Goal: Transaction & Acquisition: Purchase product/service

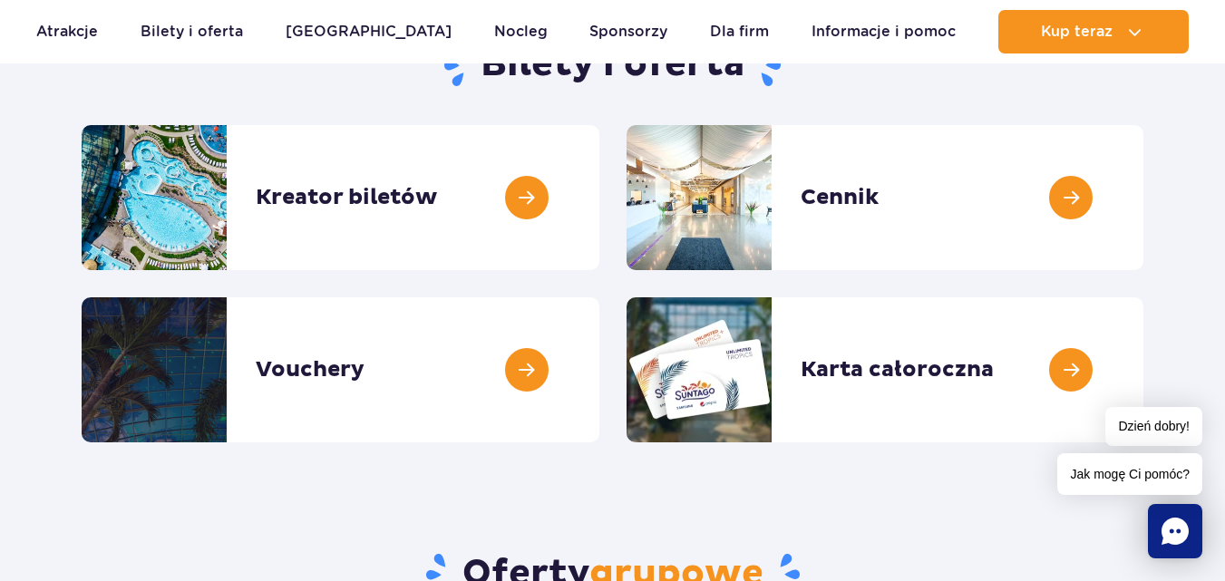
scroll to position [218, 0]
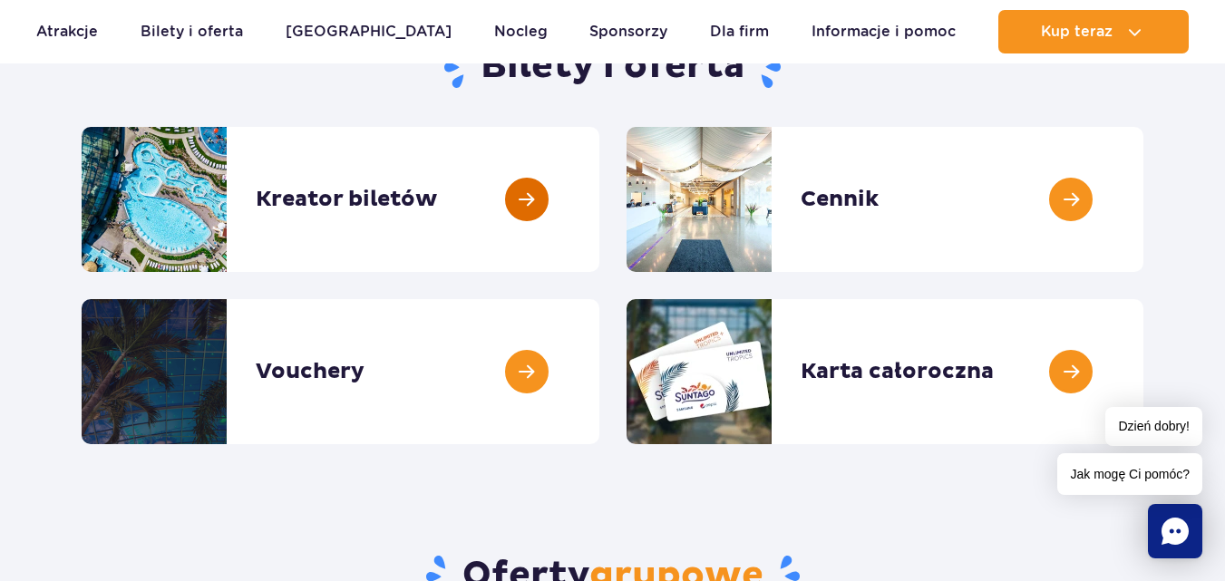
click at [600, 189] on link at bounding box center [600, 199] width 0 height 145
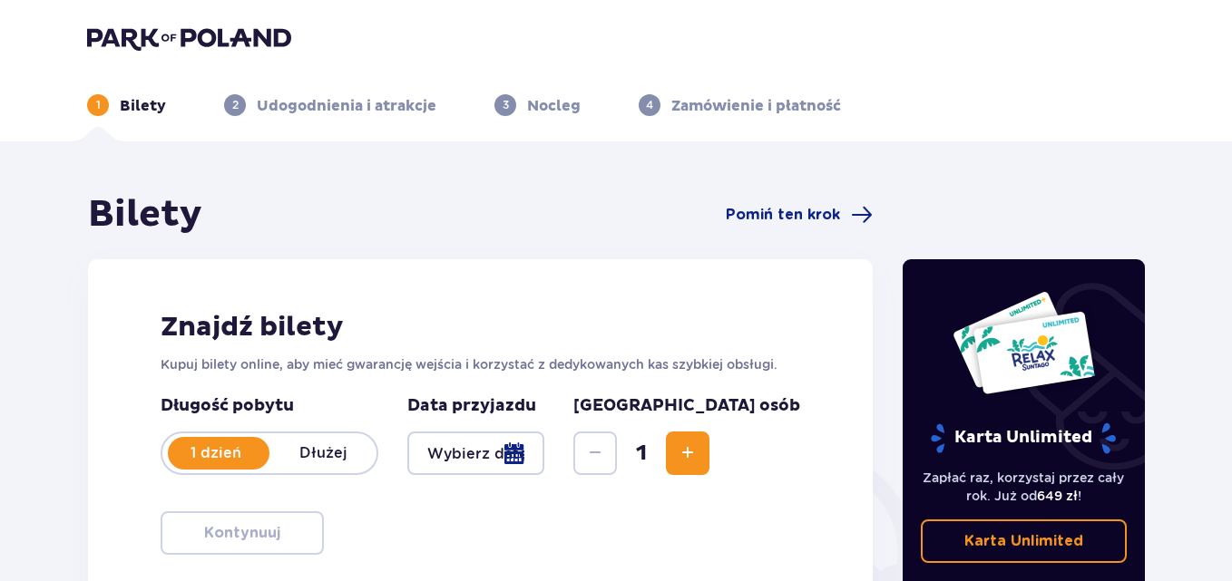
click at [544, 452] on div at bounding box center [475, 454] width 137 height 44
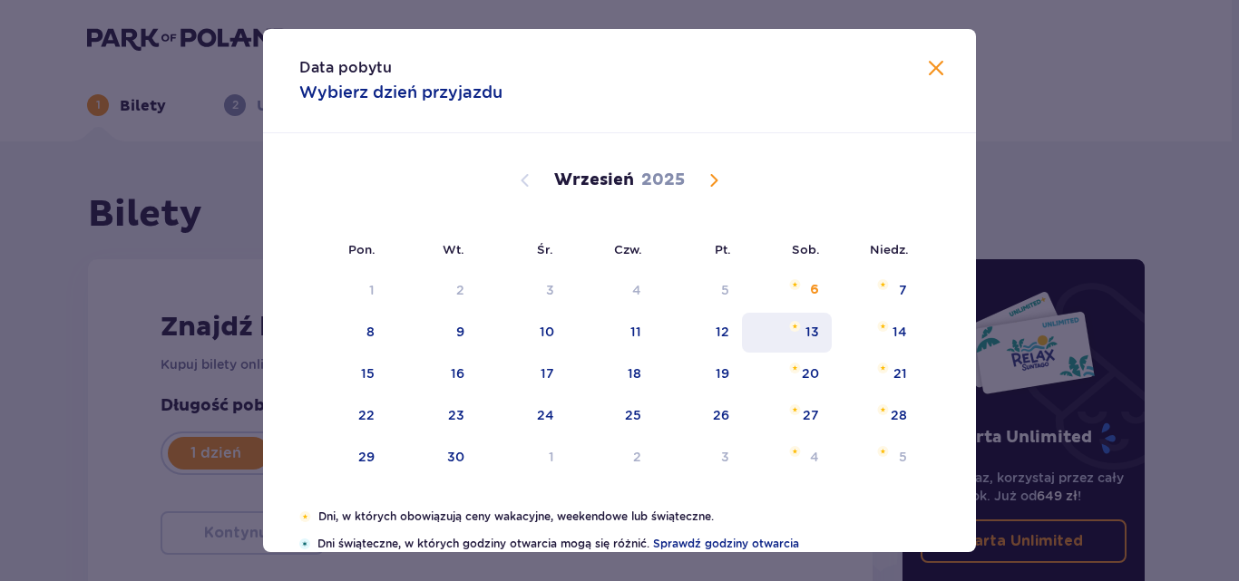
click at [807, 333] on div "13" at bounding box center [812, 332] width 14 height 18
type input "13.09.25"
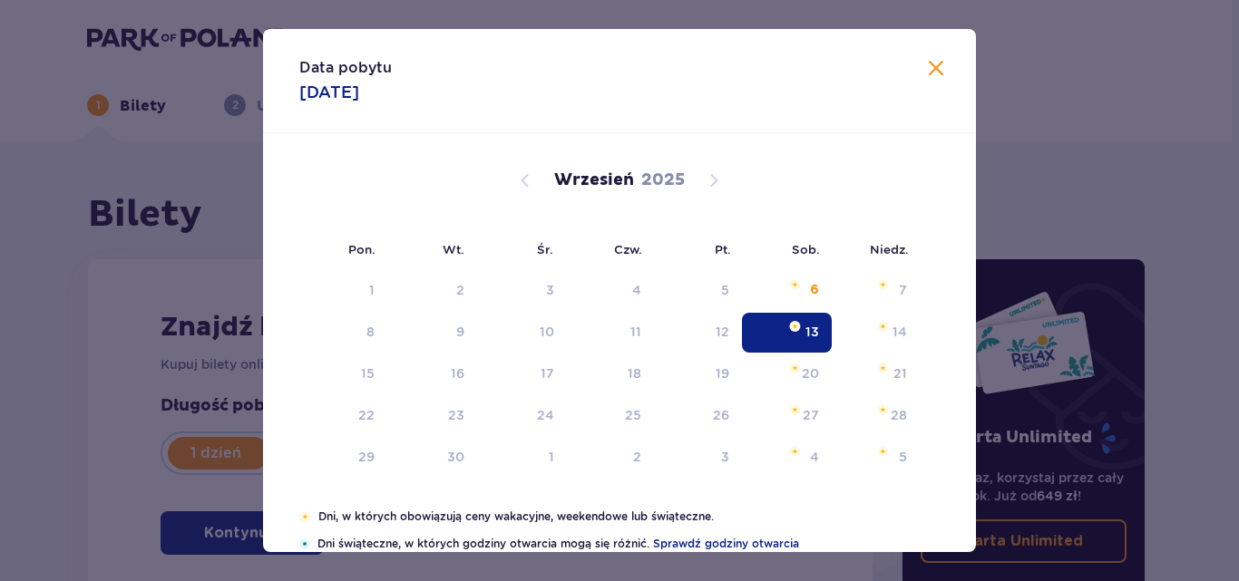
click at [807, 333] on div "Znajdź bilety Kupuj bilety online, aby mieć gwarancję wejścia i korzystać z ded…" at bounding box center [480, 432] width 785 height 346
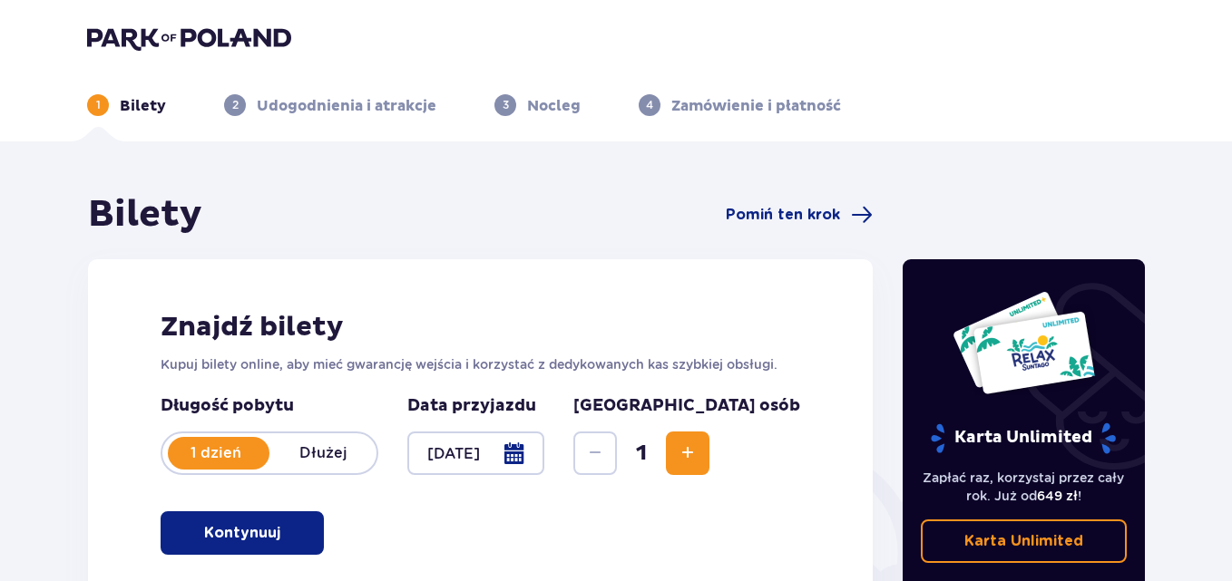
click at [698, 453] on span "Increase" at bounding box center [688, 454] width 22 height 22
click at [296, 533] on button "Kontynuuj" at bounding box center [242, 534] width 163 height 44
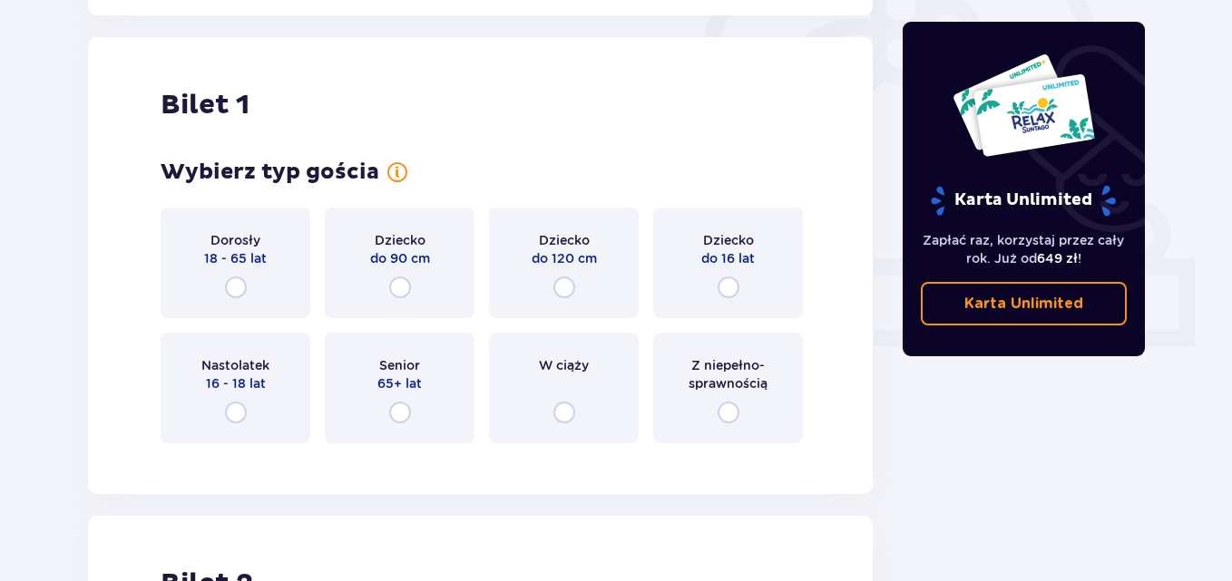
scroll to position [606, 0]
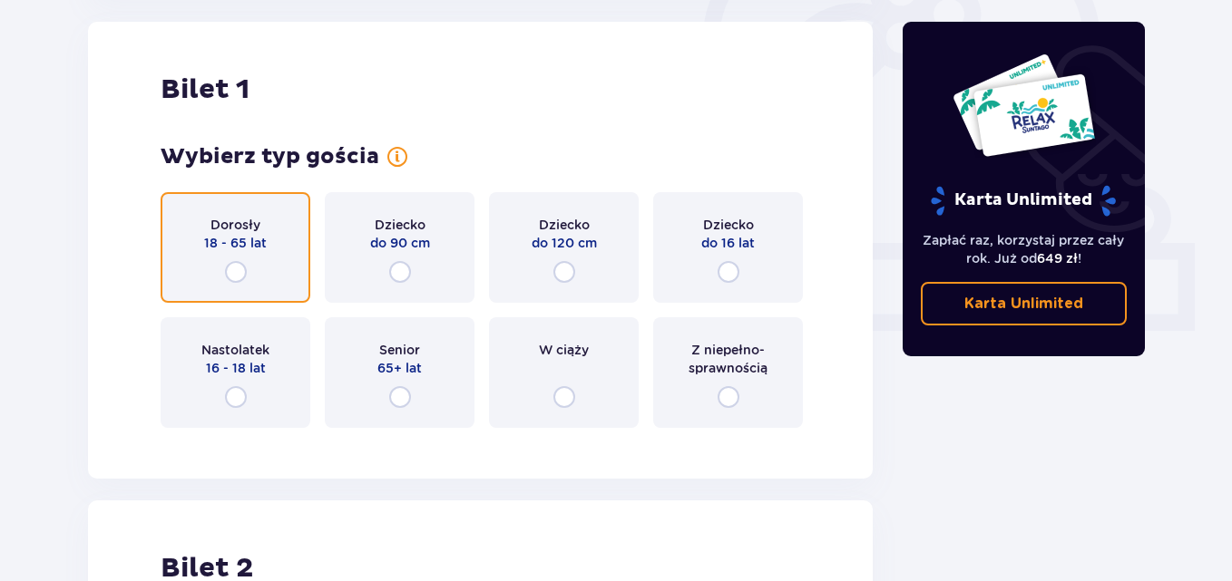
click at [233, 277] on input "radio" at bounding box center [236, 272] width 22 height 22
radio input "true"
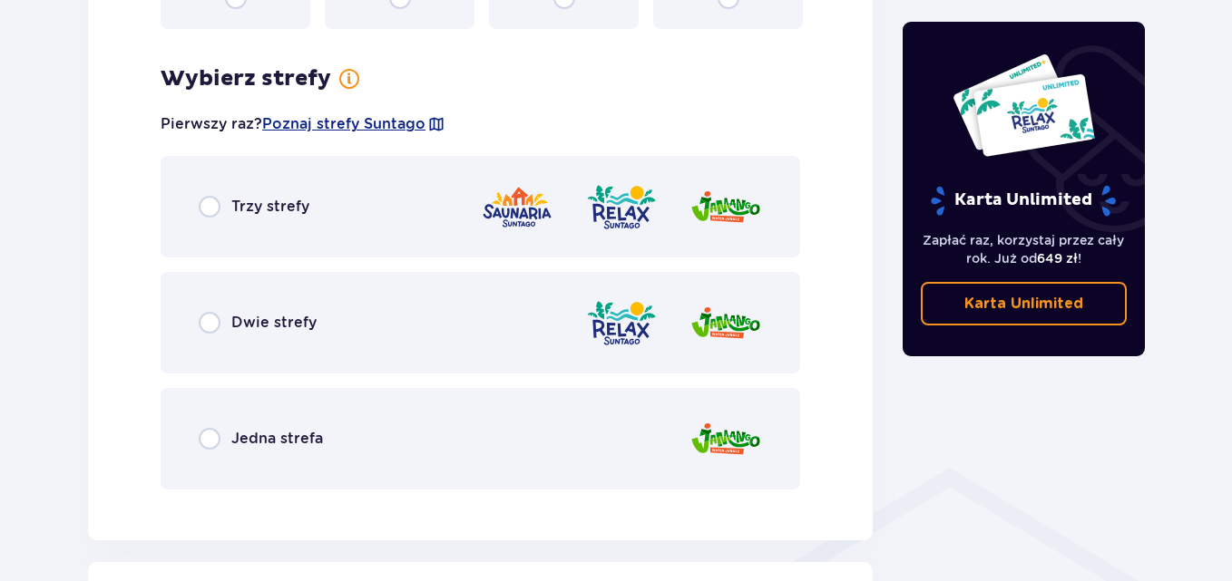
scroll to position [1001, 0]
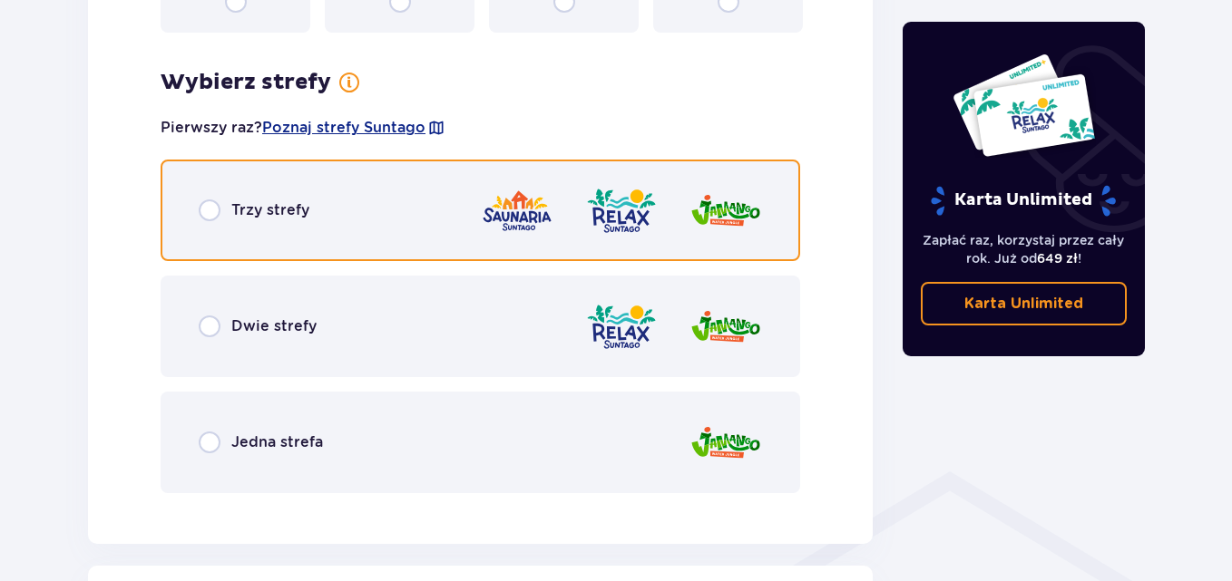
click at [207, 212] on input "radio" at bounding box center [210, 211] width 22 height 22
radio input "true"
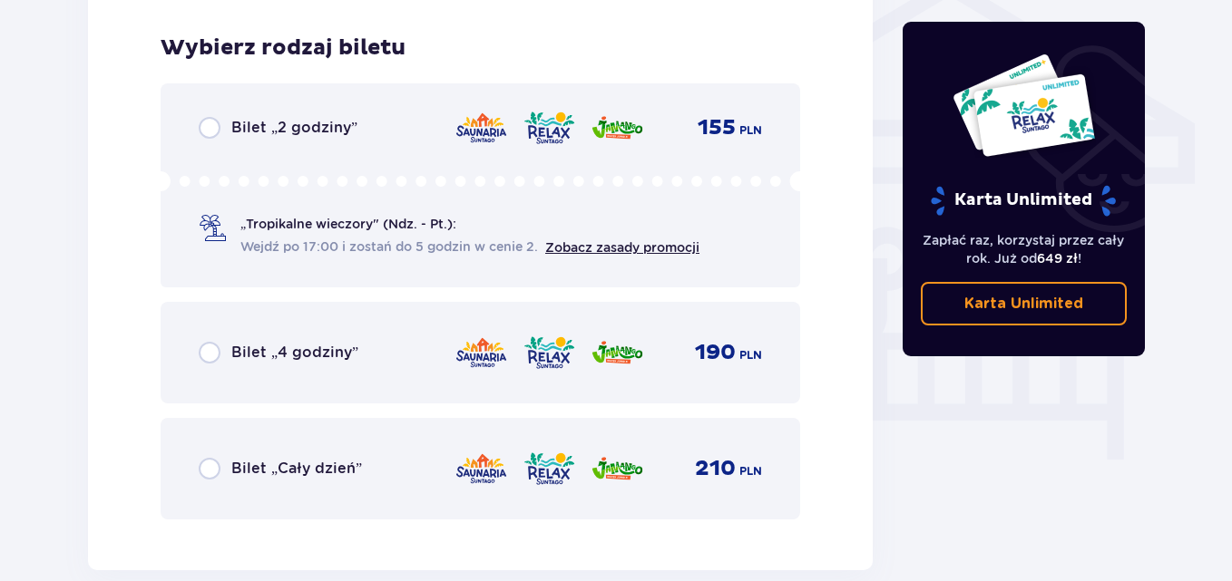
scroll to position [1509, 0]
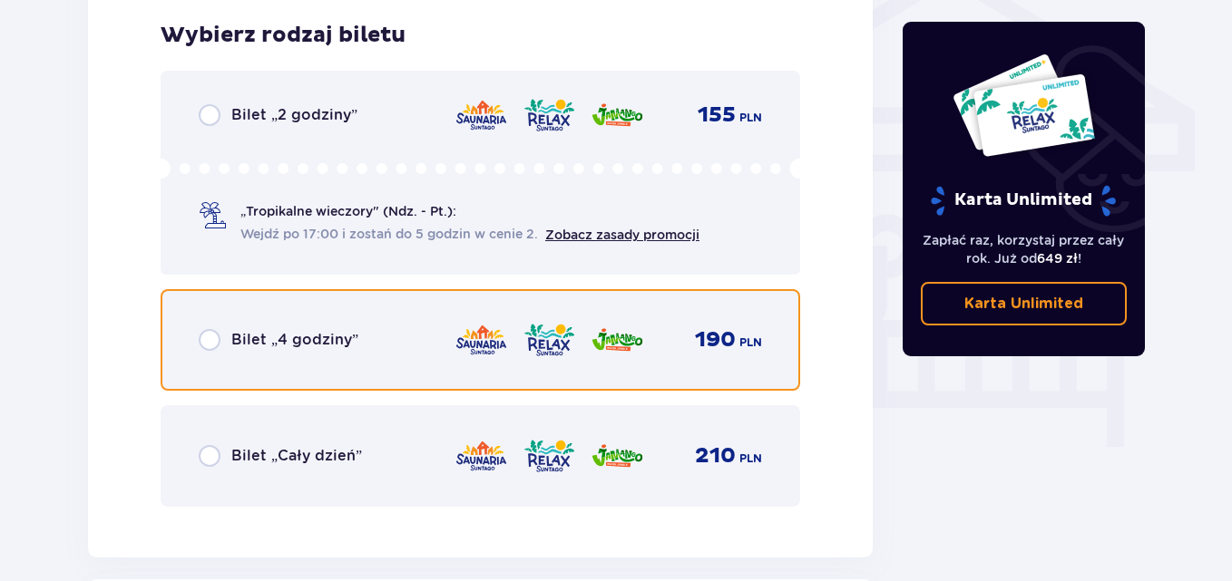
click at [208, 339] on input "radio" at bounding box center [210, 340] width 22 height 22
radio input "true"
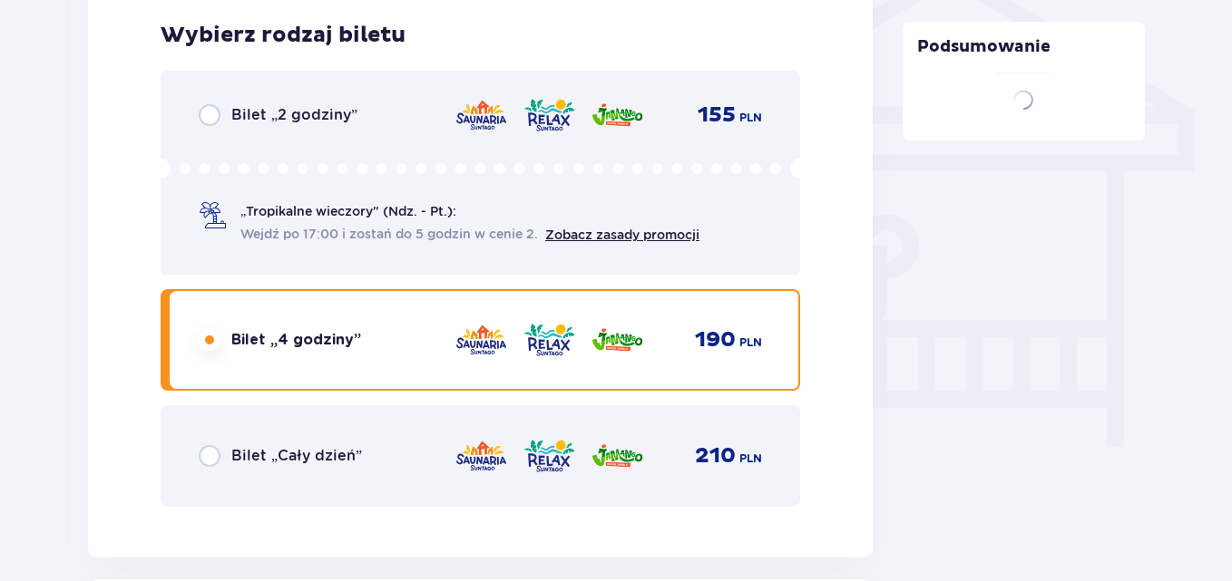
scroll to position [2067, 0]
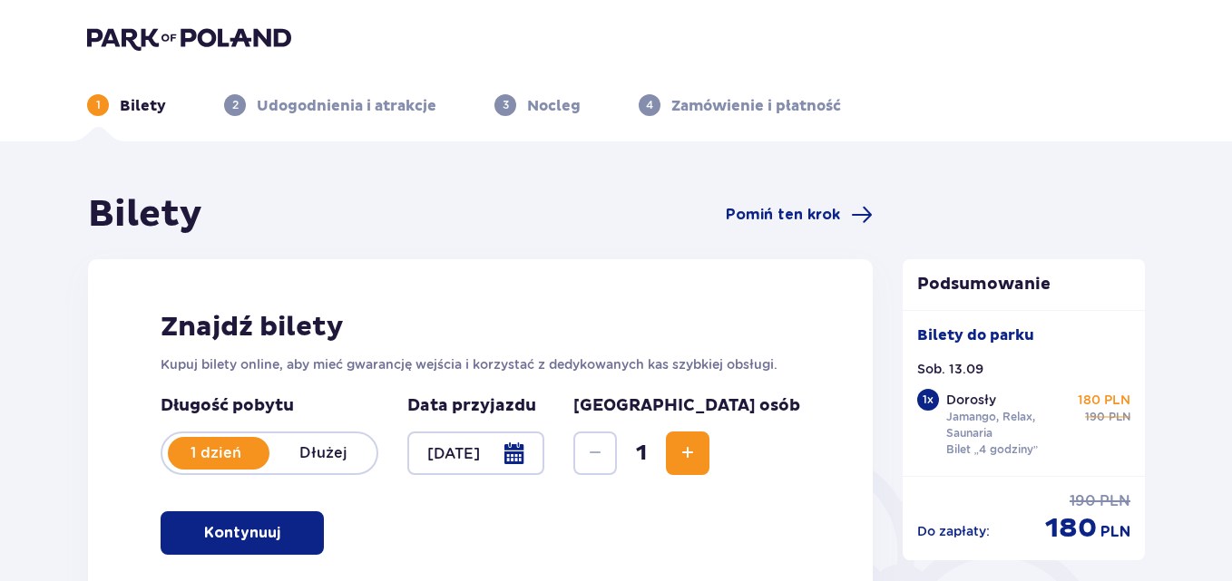
click at [268, 533] on button "Kontynuuj" at bounding box center [242, 534] width 163 height 44
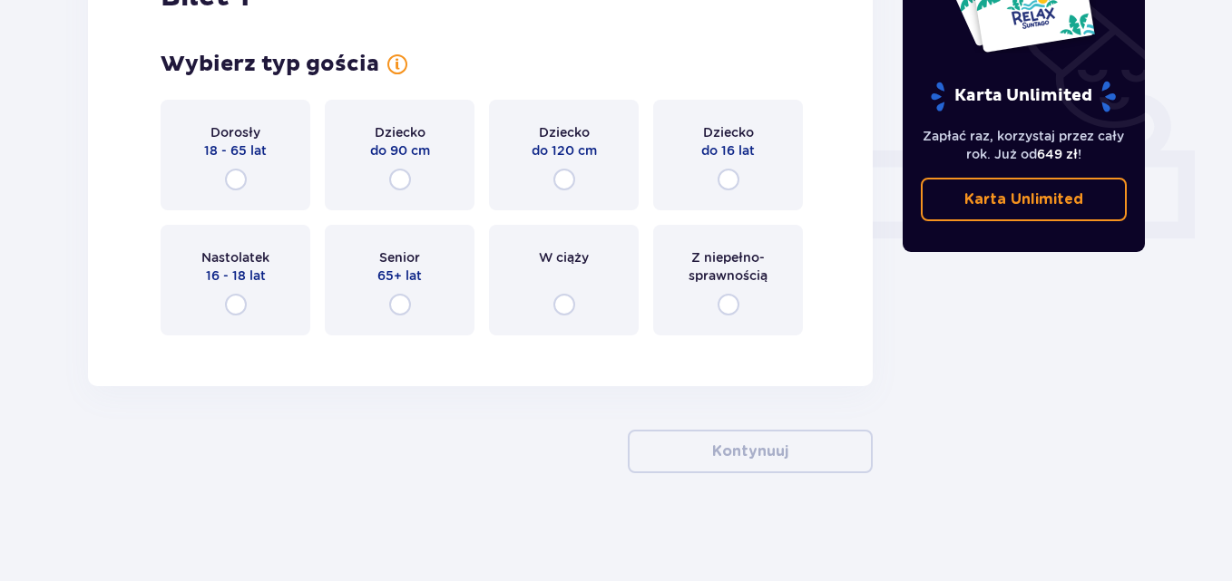
scroll to position [699, 0]
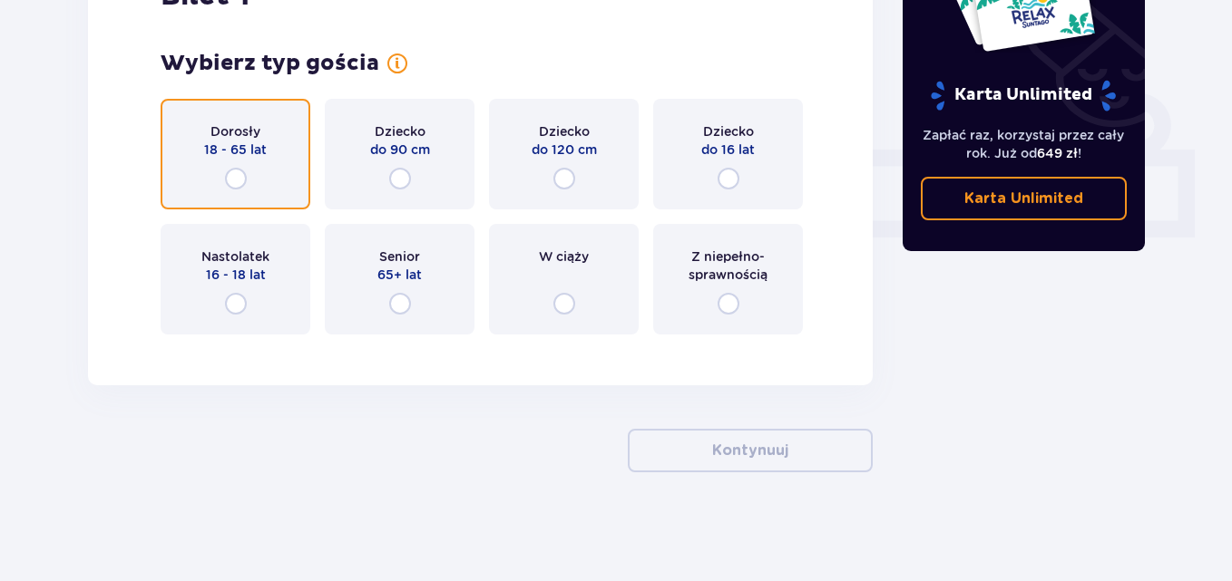
click at [236, 184] on input "radio" at bounding box center [236, 179] width 22 height 22
radio input "true"
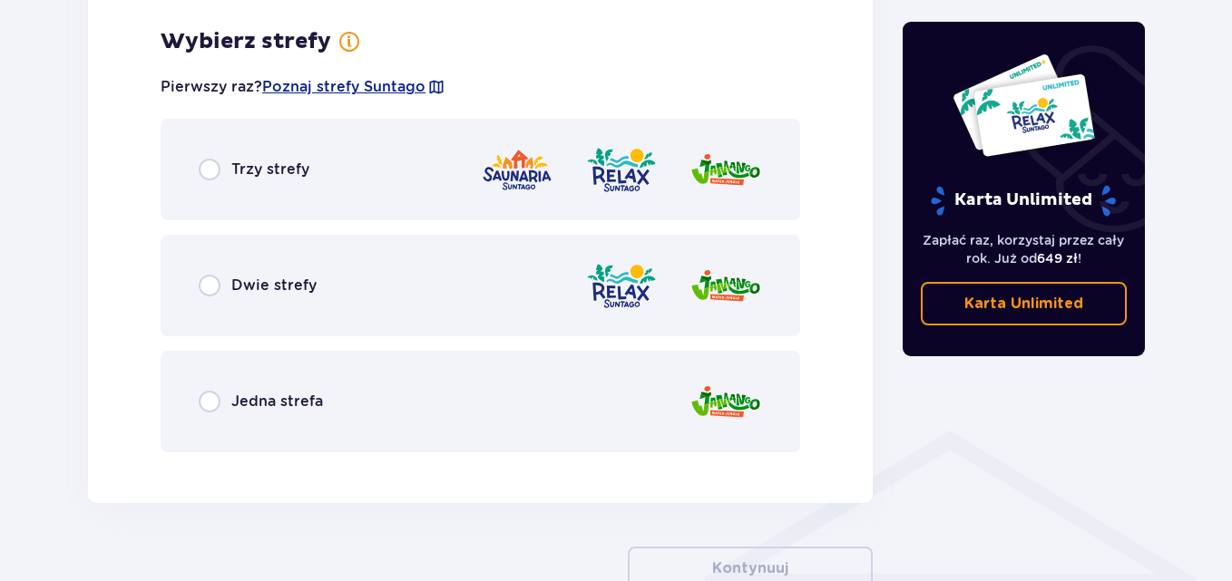
scroll to position [1048, 0]
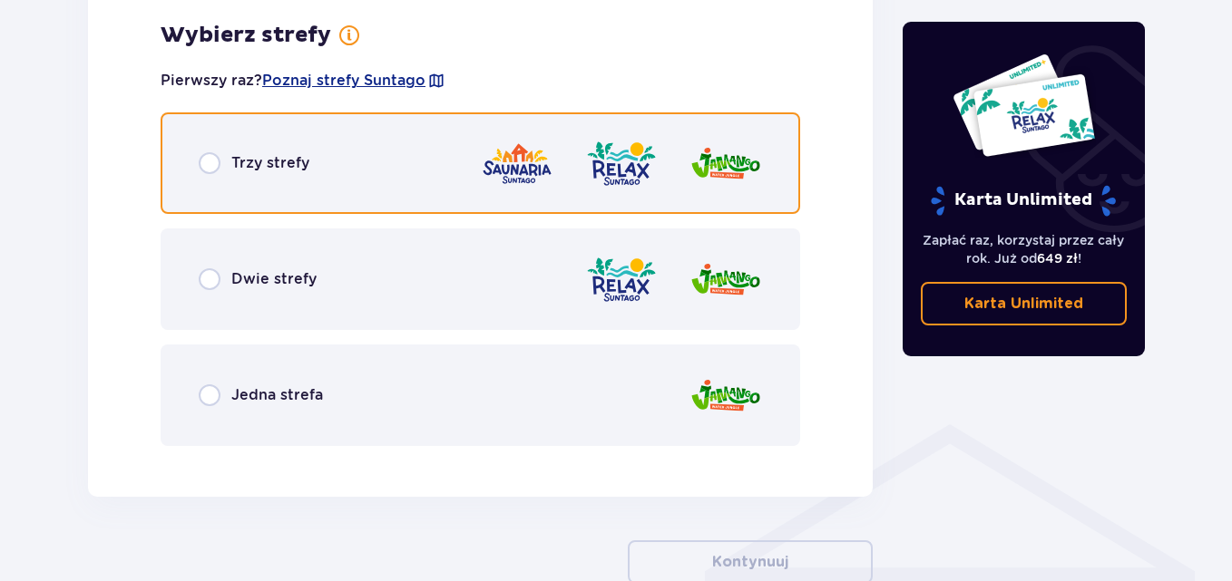
click at [203, 163] on input "radio" at bounding box center [210, 163] width 22 height 22
radio input "true"
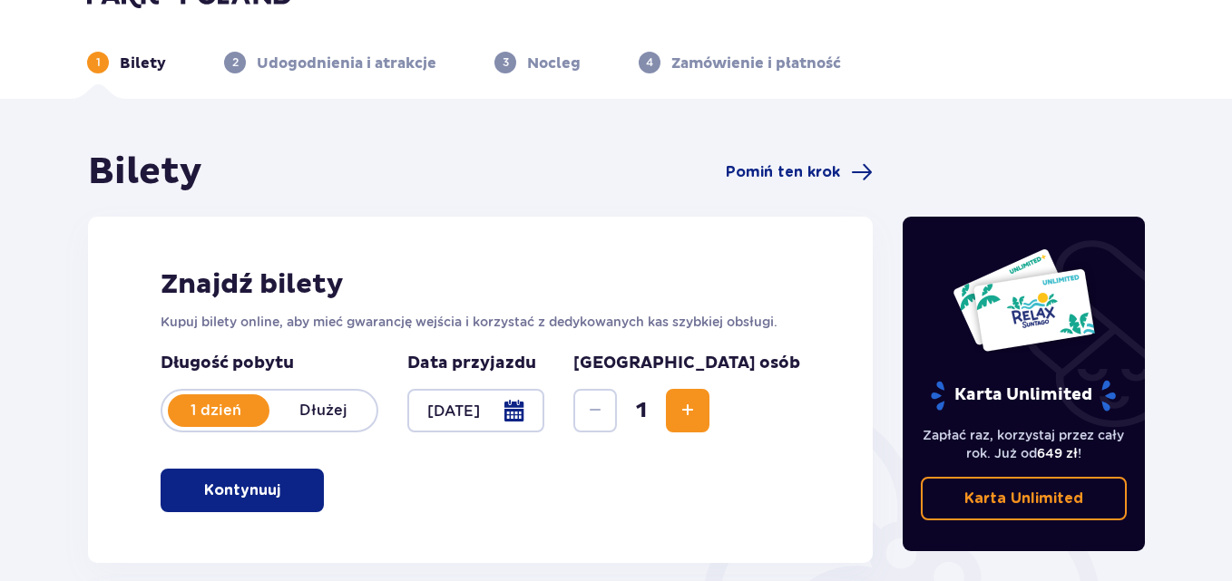
scroll to position [0, 0]
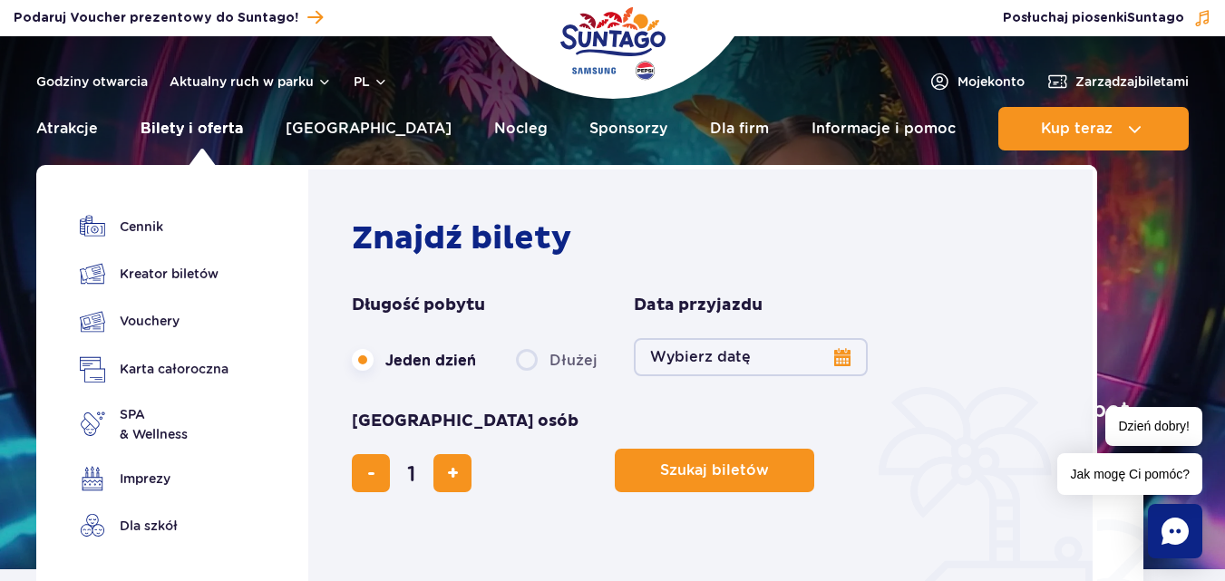
click at [203, 123] on link "Bilety i oferta" at bounding box center [192, 129] width 102 height 44
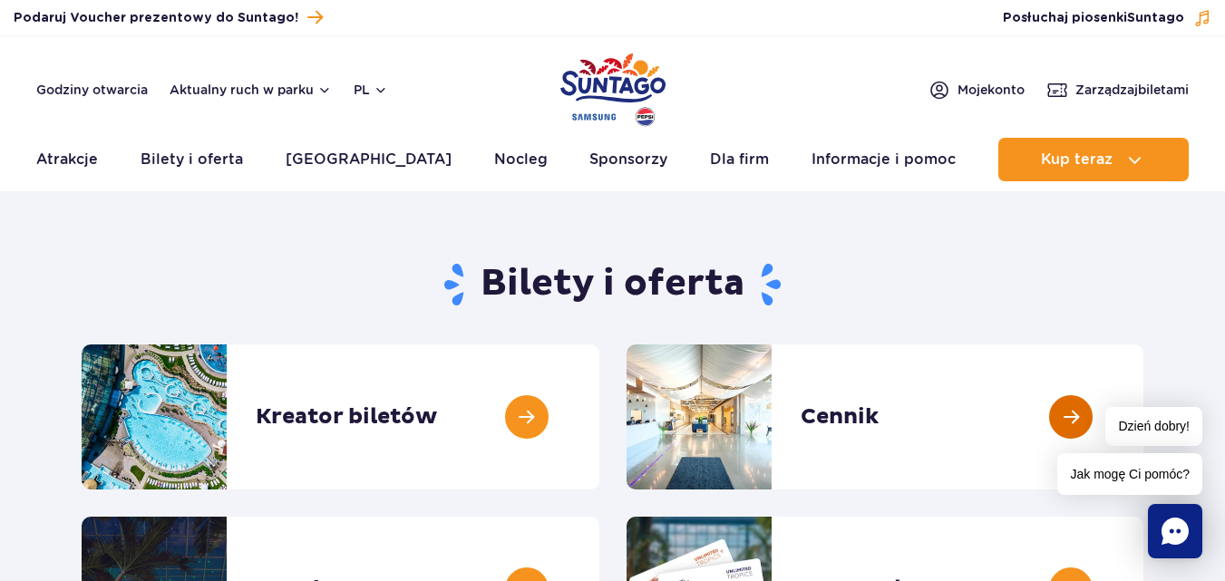
click at [1144, 413] on link at bounding box center [1144, 417] width 0 height 145
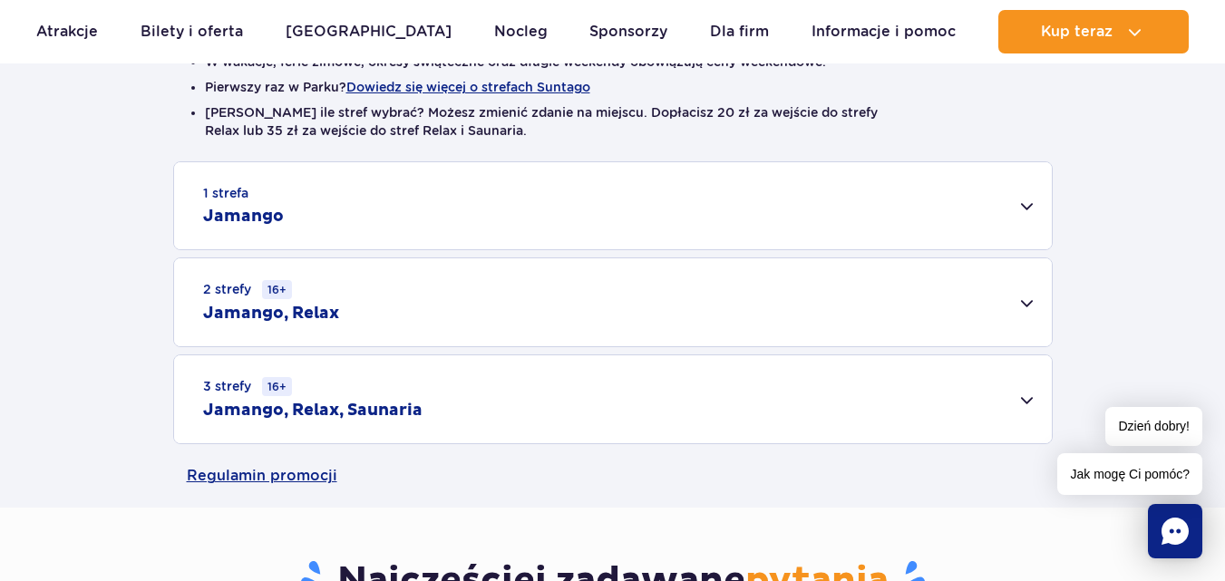
scroll to position [544, 0]
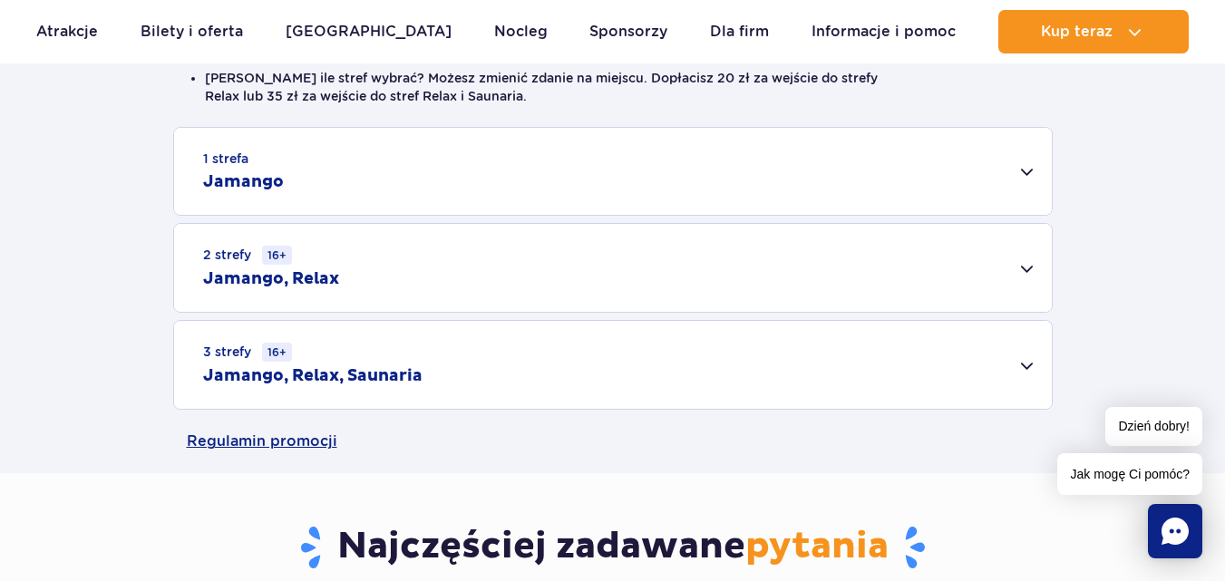
click at [1024, 172] on div "1 strefa Jamango" at bounding box center [613, 171] width 878 height 87
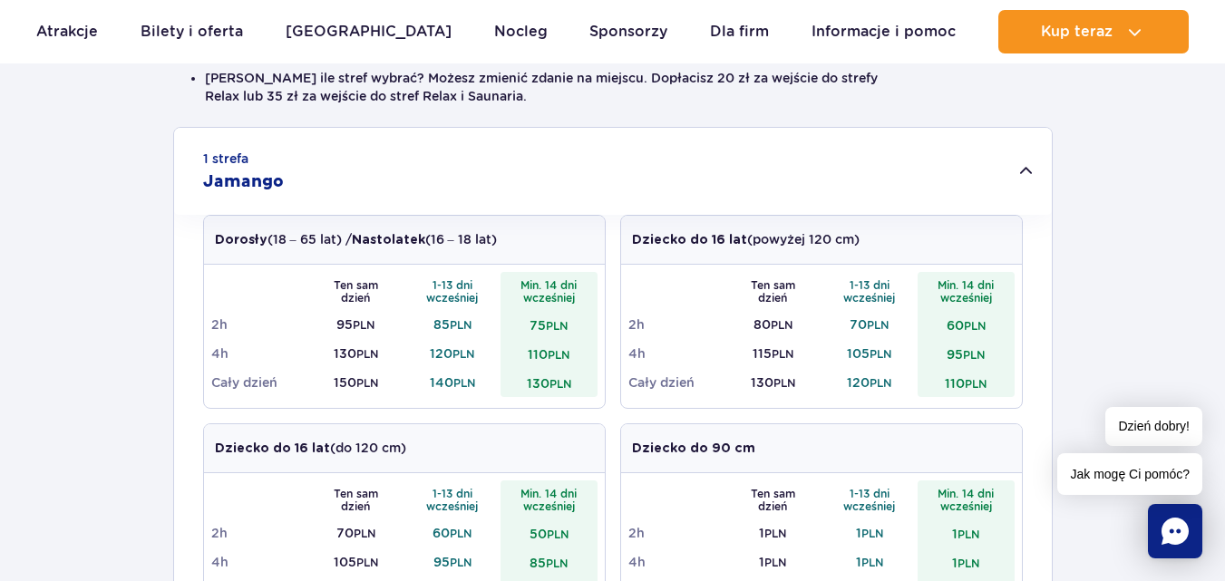
click at [1024, 172] on div "1 strefa Jamango" at bounding box center [613, 171] width 878 height 87
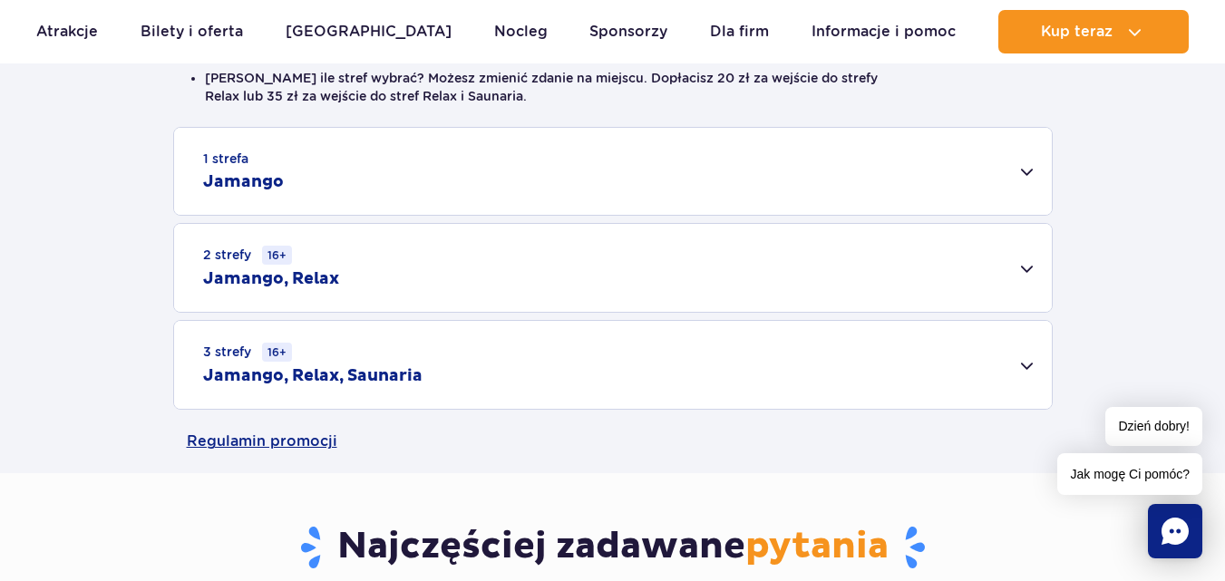
click at [1024, 364] on div "3 strefy 16+ Jamango, Relax, Saunaria" at bounding box center [613, 365] width 878 height 88
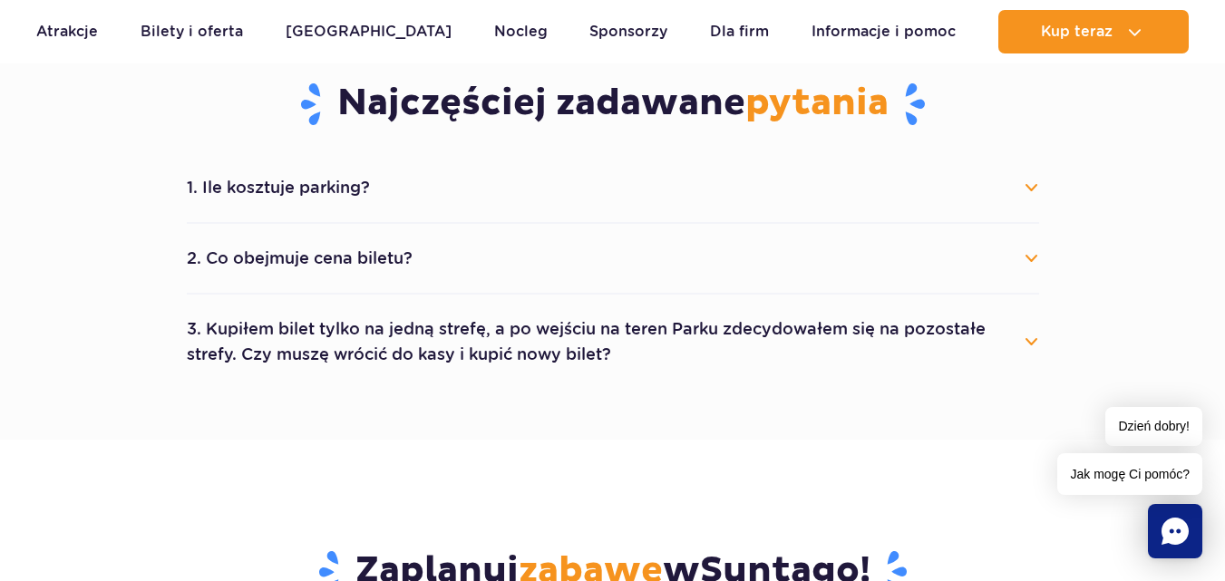
scroll to position [1741, 0]
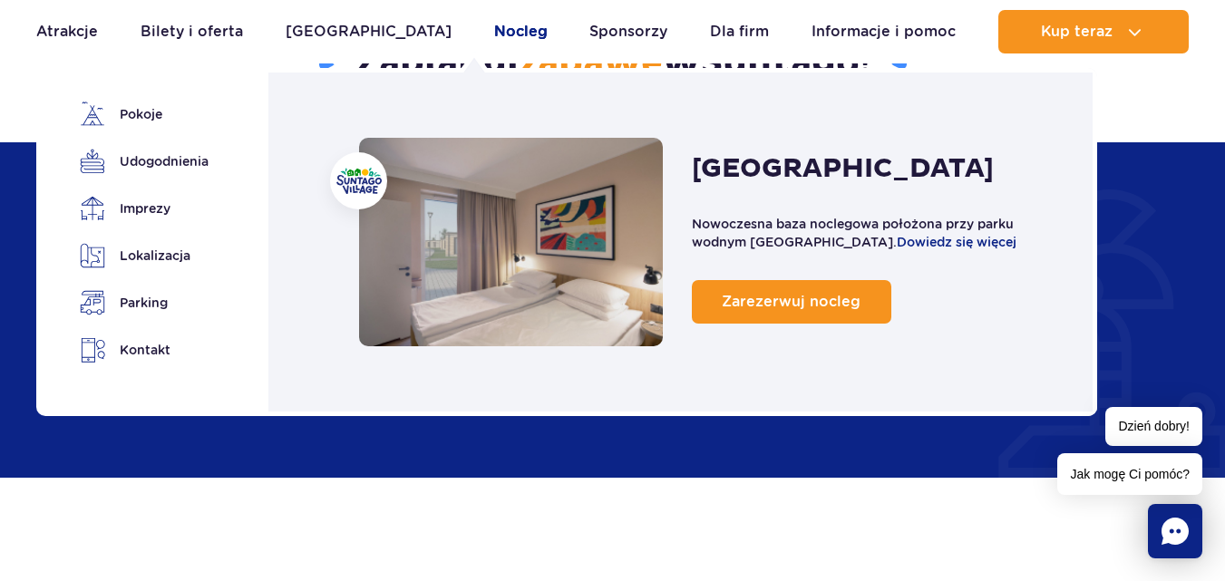
click at [494, 24] on link "Nocleg" at bounding box center [521, 32] width 54 height 44
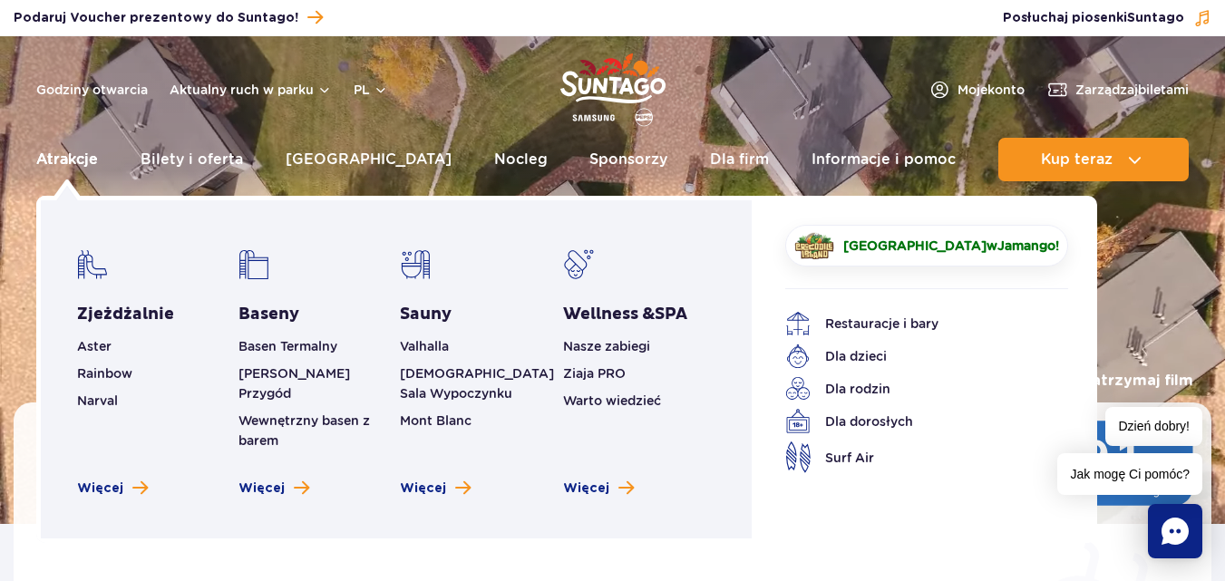
click at [63, 159] on link "Atrakcje" at bounding box center [67, 160] width 62 height 44
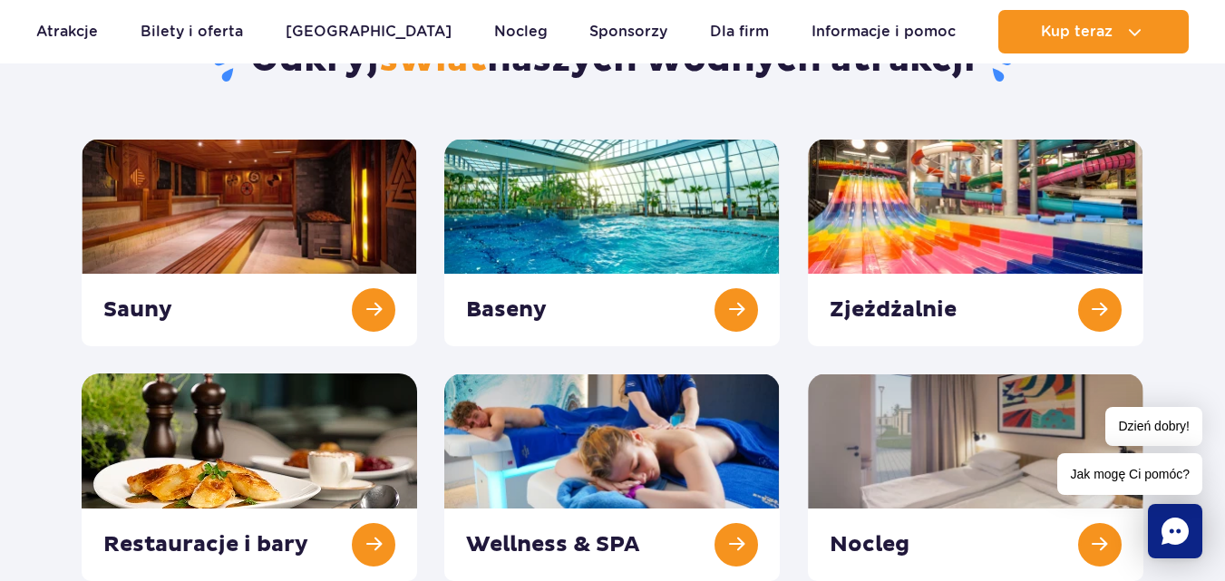
scroll to position [254, 0]
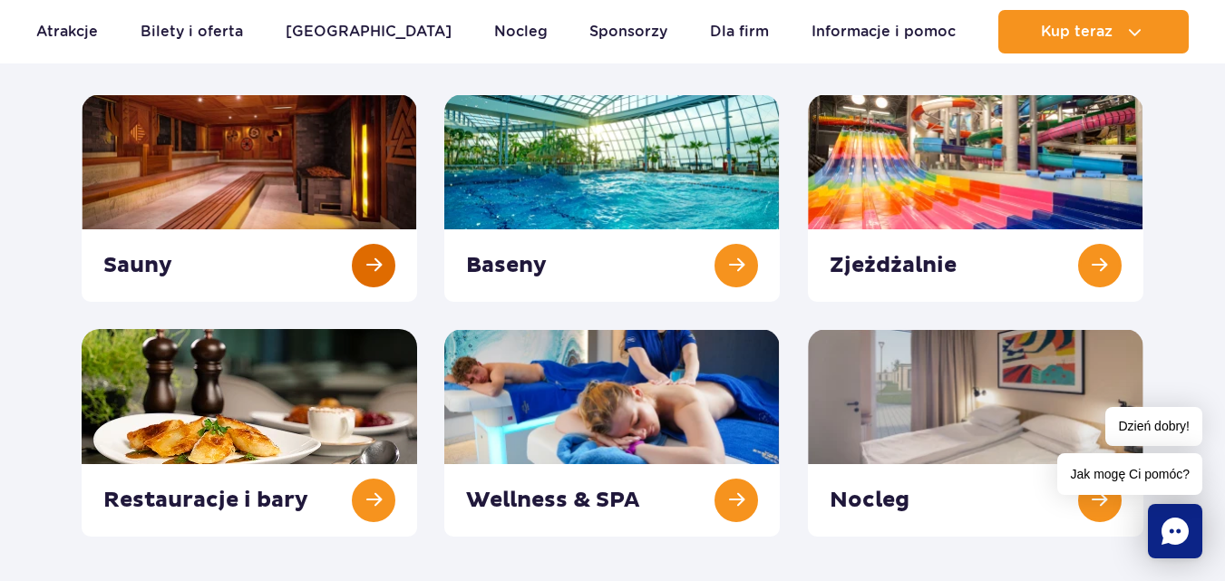
click at [368, 258] on link at bounding box center [250, 198] width 336 height 208
click at [667, 205] on link at bounding box center [612, 198] width 336 height 208
click at [911, 200] on link at bounding box center [976, 198] width 336 height 208
click at [284, 377] on link at bounding box center [250, 433] width 336 height 208
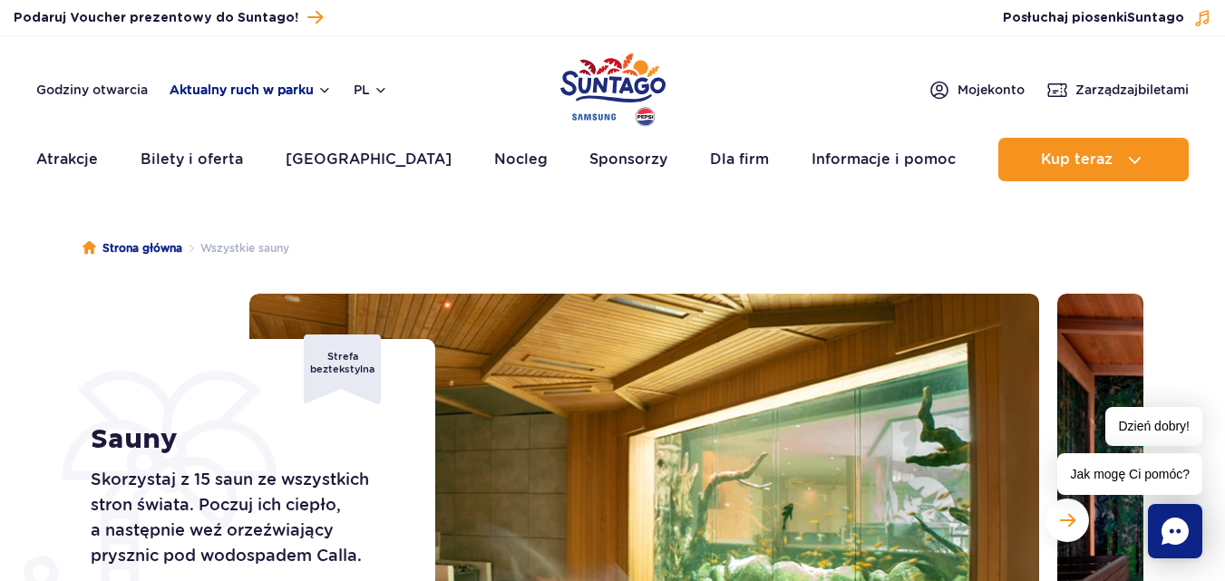
click at [198, 90] on button "Aktualny ruch w parku" at bounding box center [251, 90] width 162 height 15
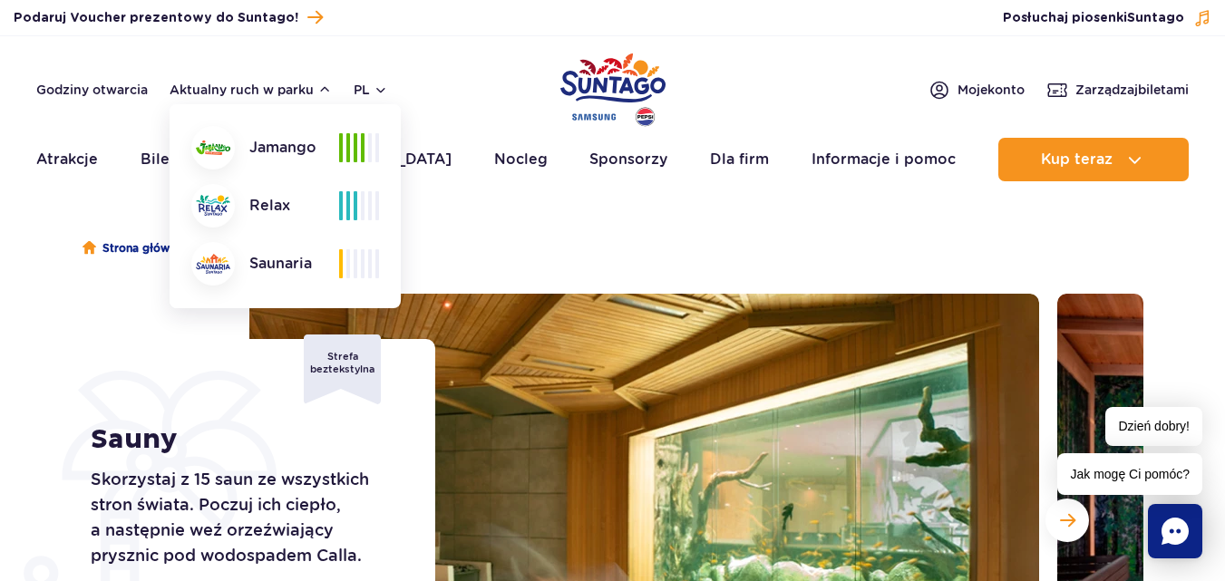
click at [28, 239] on div "Strona główna Wszystkie sauny [PERSON_NAME] Skorzystaj z 15 saun ze wszystkich …" at bounding box center [612, 529] width 1225 height 653
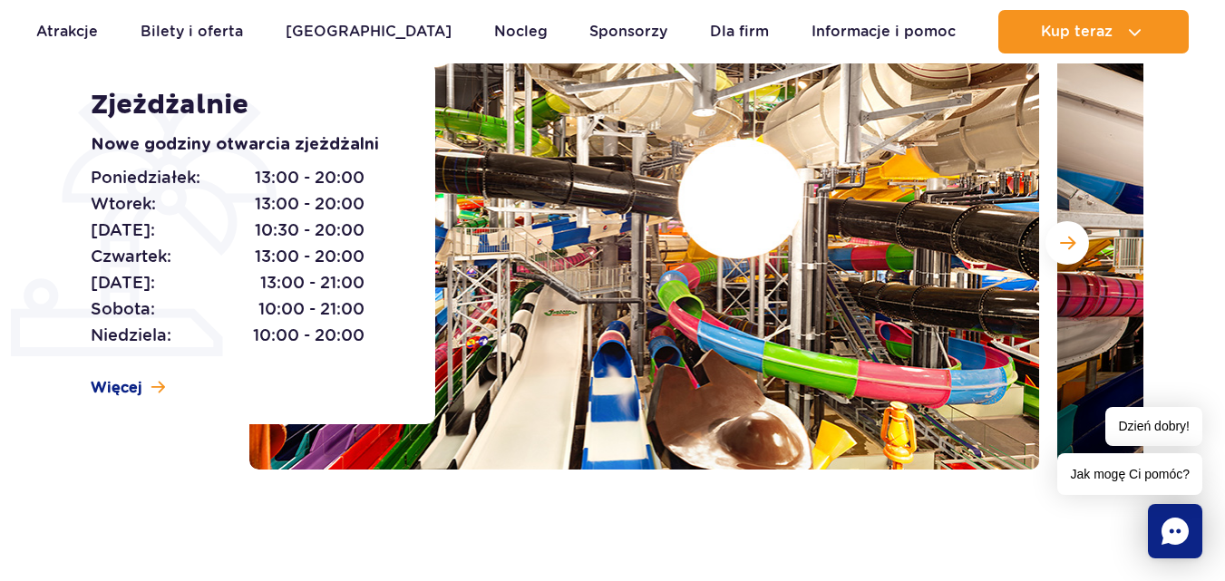
scroll to position [254, 0]
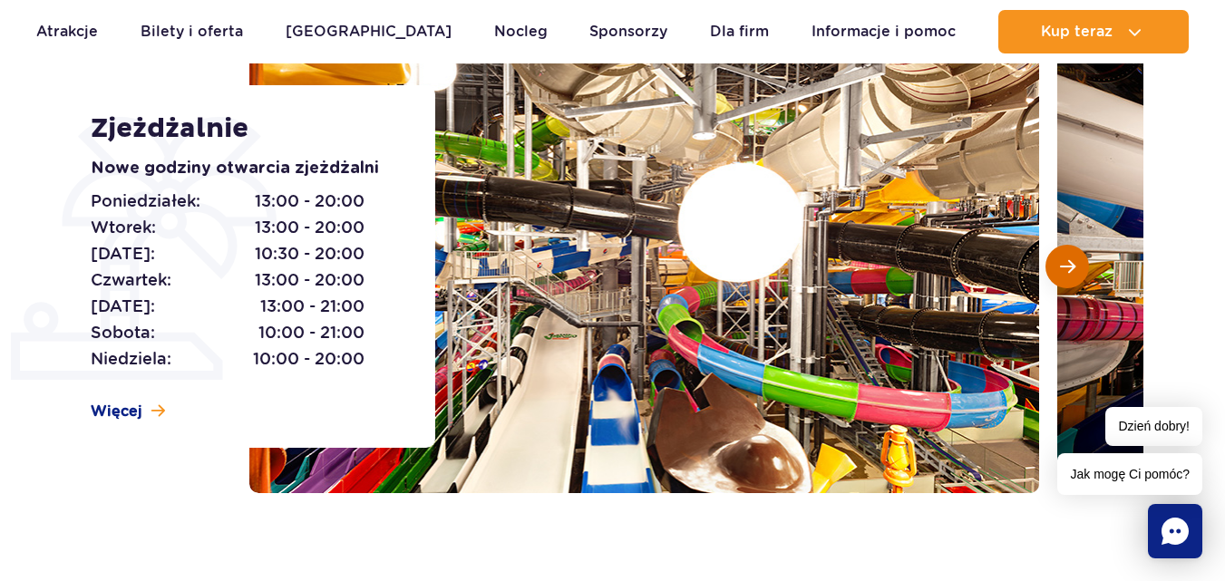
click at [1070, 269] on span "Następny slajd" at bounding box center [1067, 266] width 15 height 16
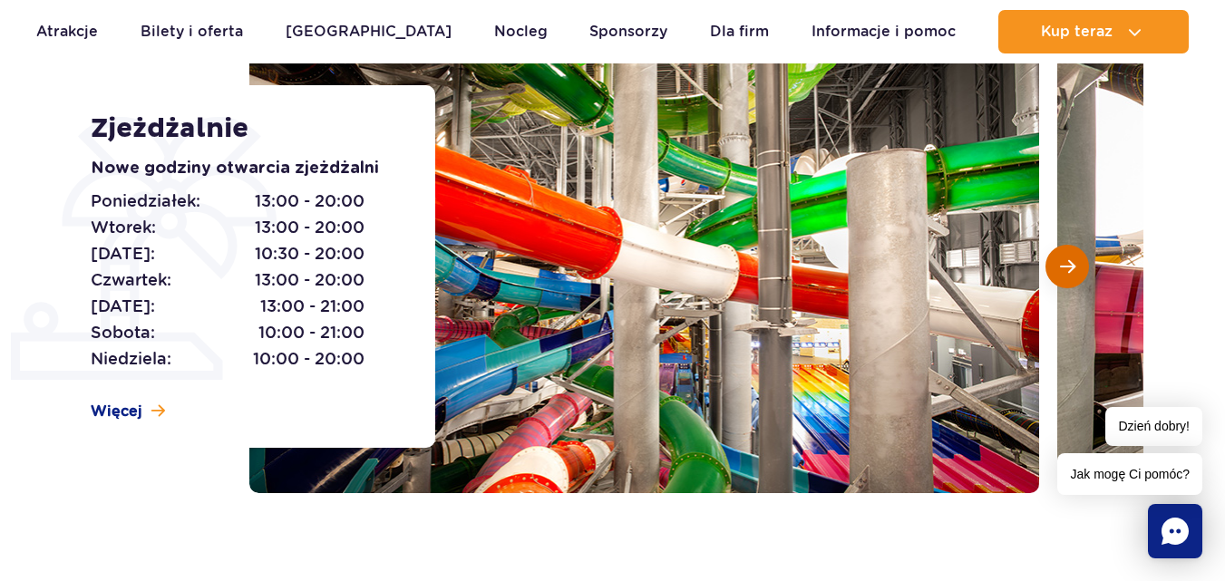
click at [1070, 269] on span "Następny slajd" at bounding box center [1067, 266] width 15 height 16
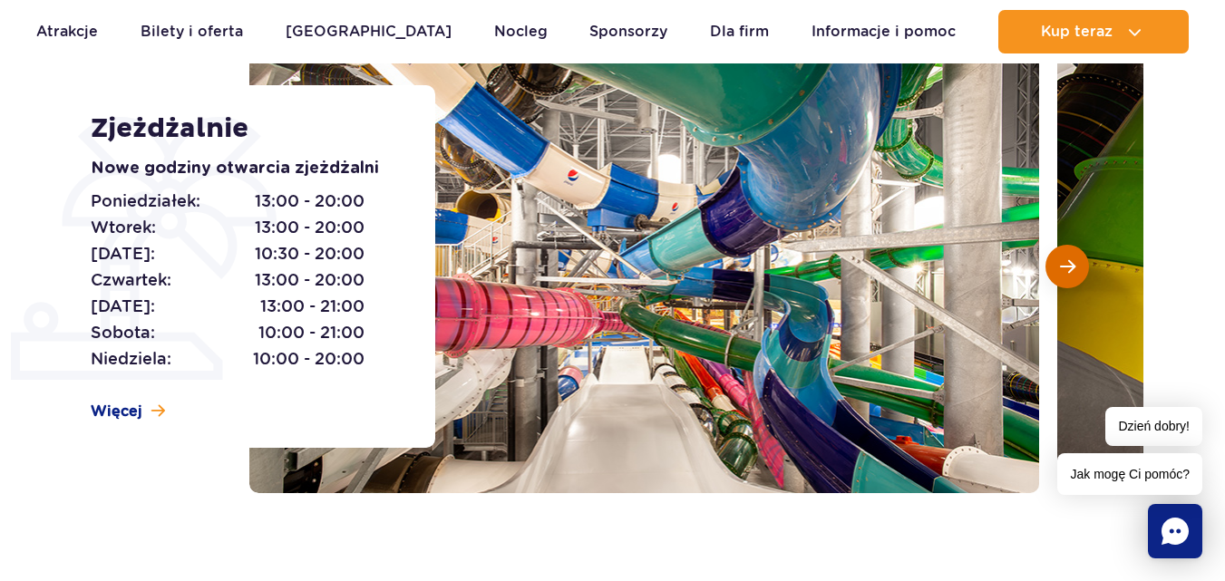
click at [1070, 269] on span "Następny slajd" at bounding box center [1067, 266] width 15 height 16
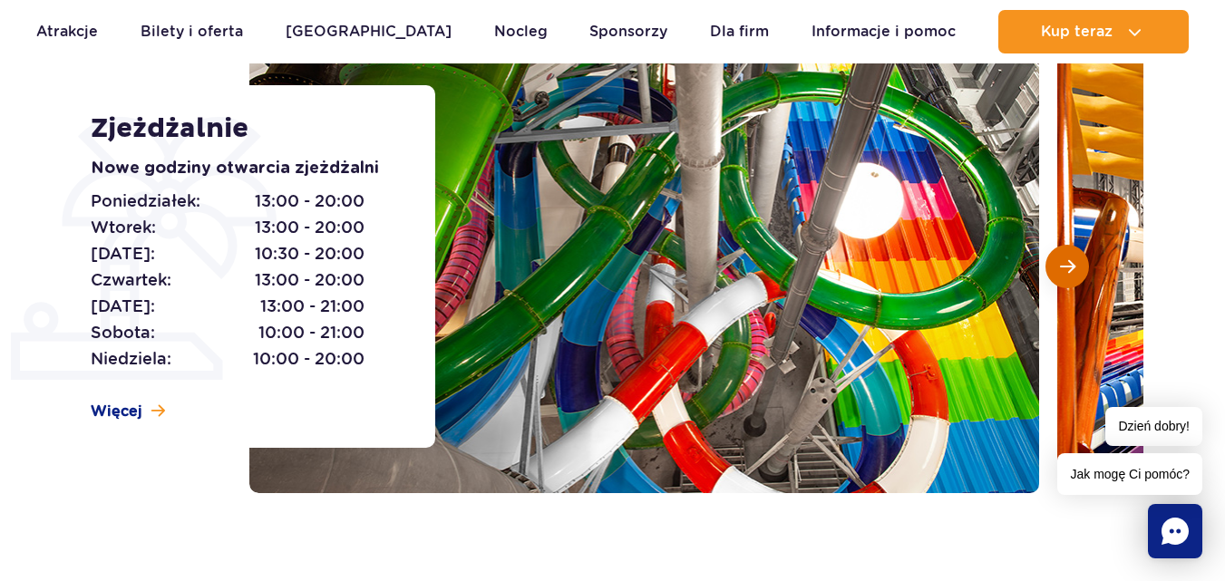
click at [1070, 269] on span "Następny slajd" at bounding box center [1067, 266] width 15 height 16
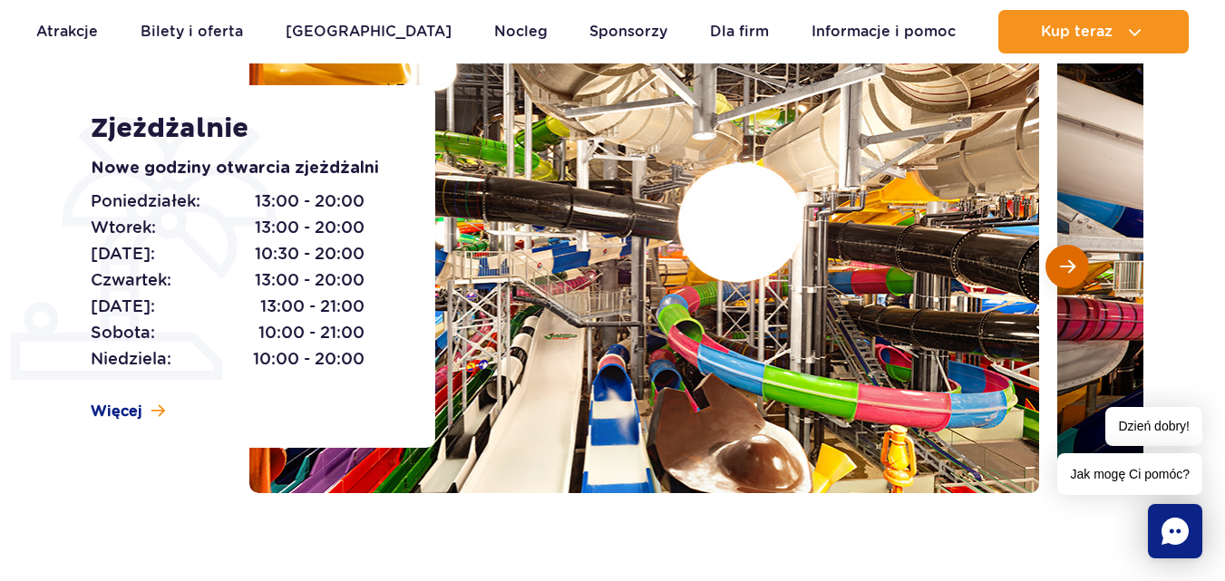
click at [1070, 269] on span "Następny slajd" at bounding box center [1067, 266] width 15 height 16
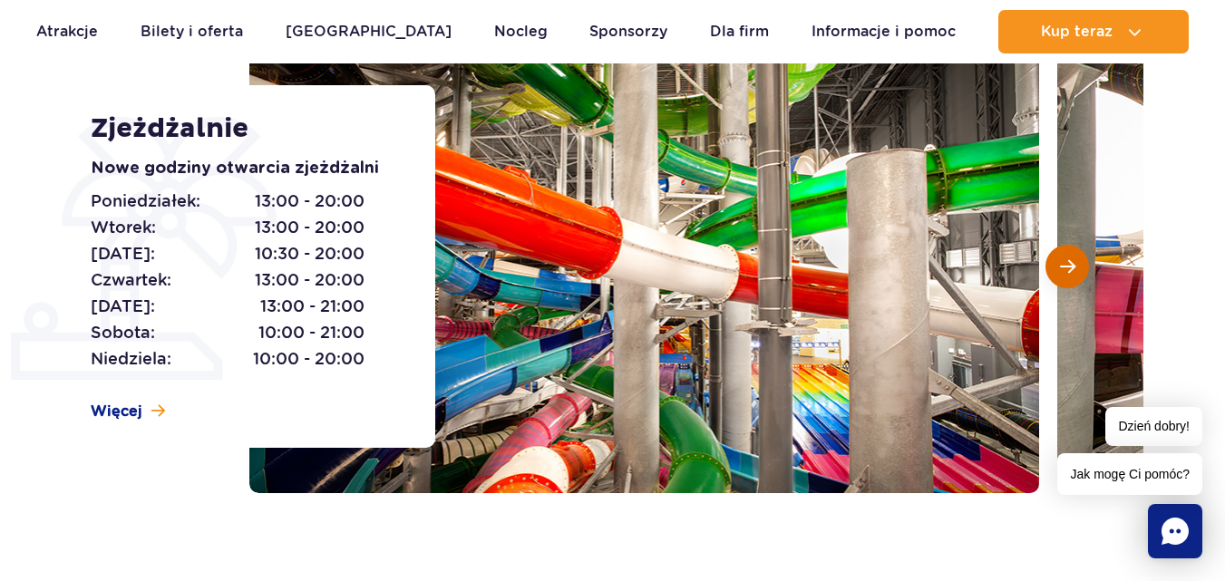
click at [1070, 269] on span "Następny slajd" at bounding box center [1067, 266] width 15 height 16
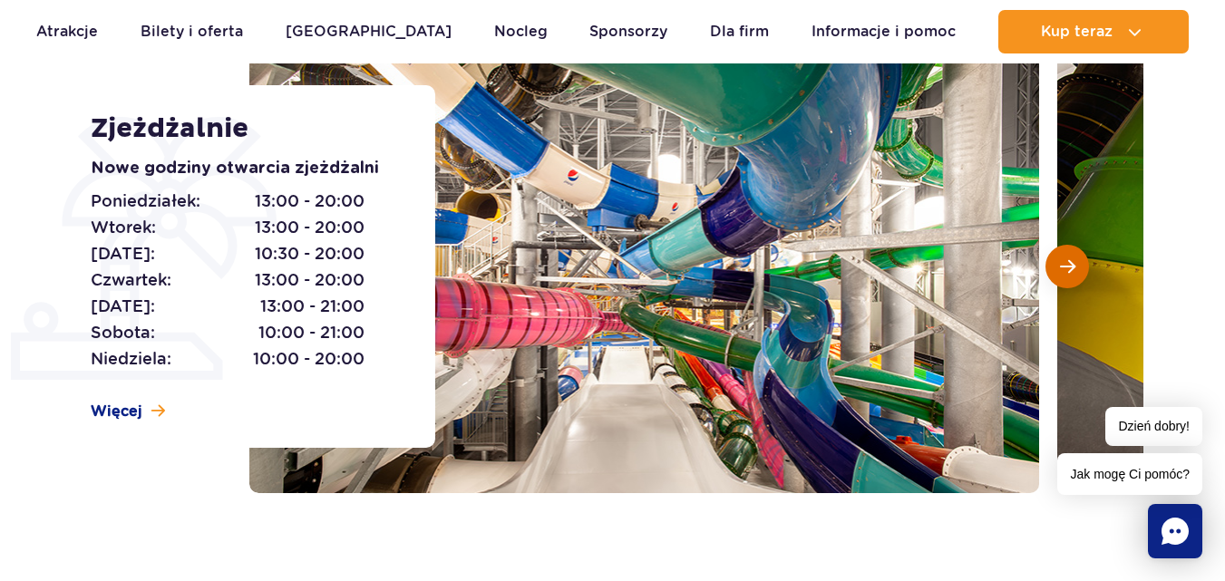
click at [1070, 269] on span "Następny slajd" at bounding box center [1067, 266] width 15 height 16
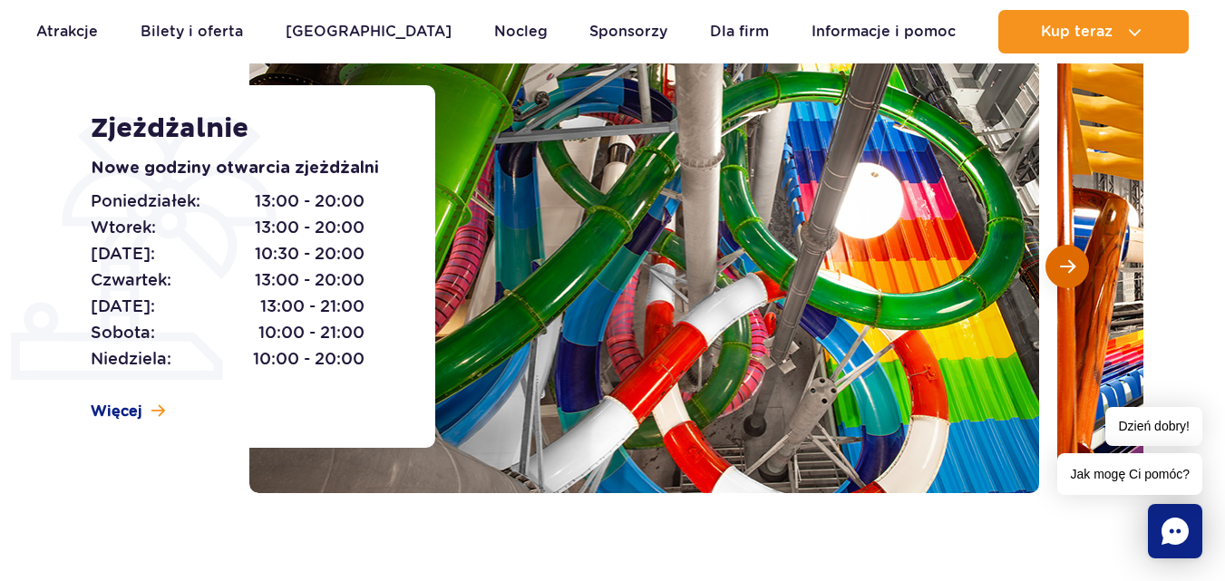
click at [1070, 269] on span "Następny slajd" at bounding box center [1067, 266] width 15 height 16
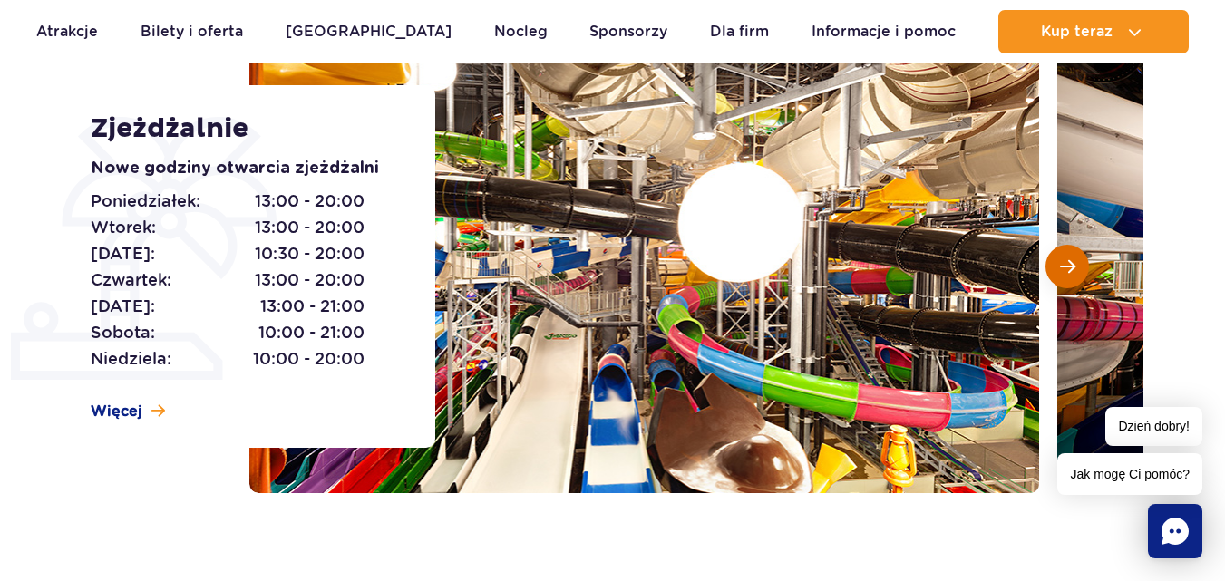
click at [1070, 269] on span "Następny slajd" at bounding box center [1067, 266] width 15 height 16
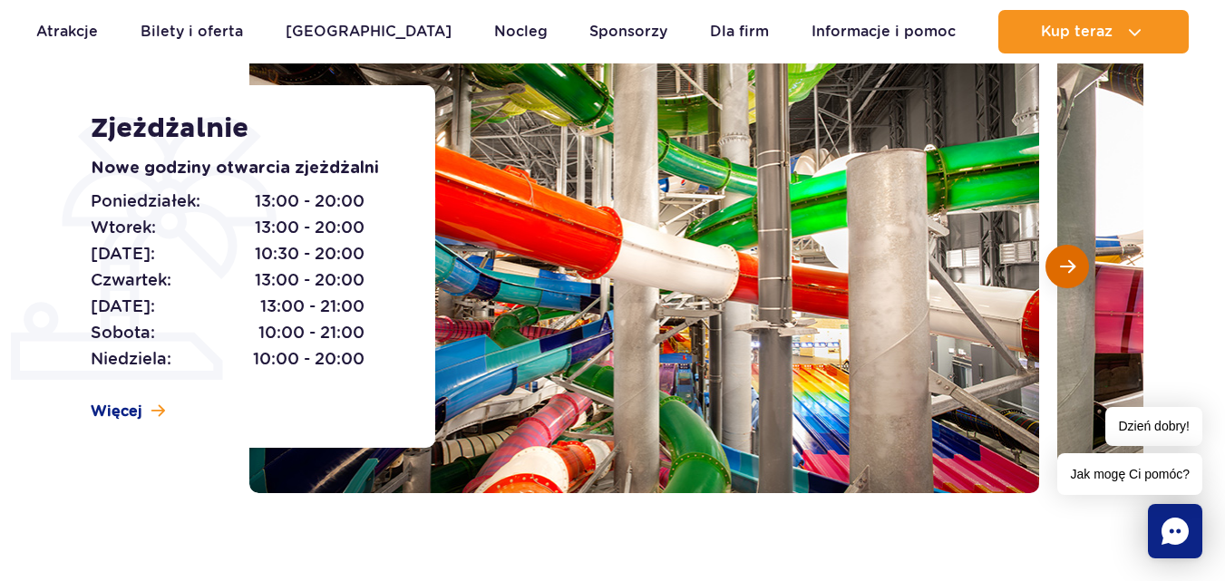
click at [1070, 269] on span "Następny slajd" at bounding box center [1067, 266] width 15 height 16
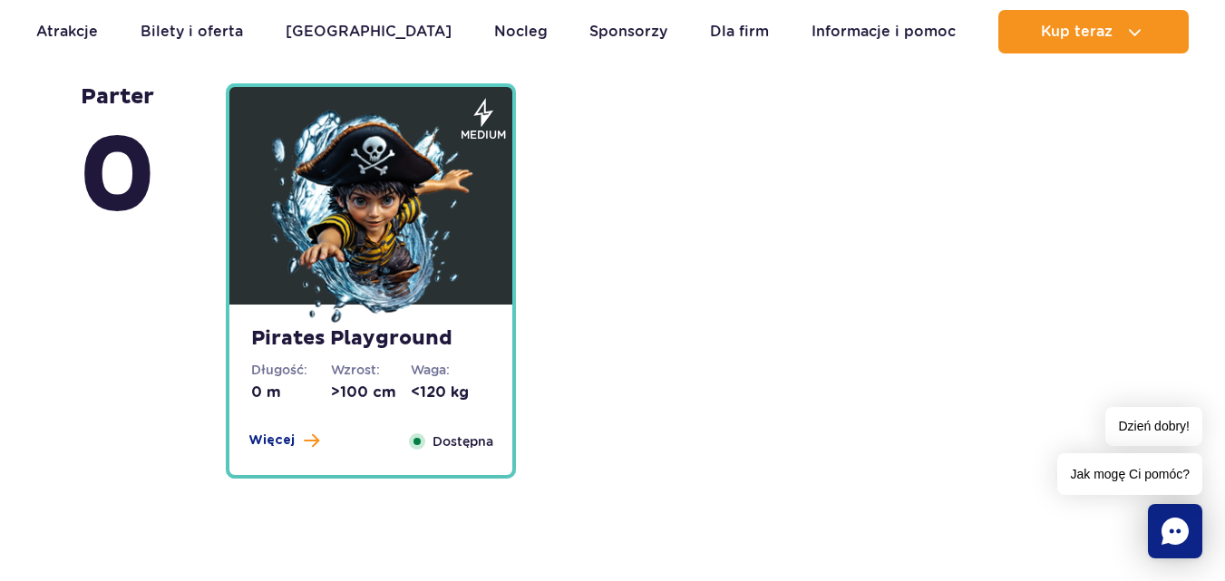
scroll to position [4462, 0]
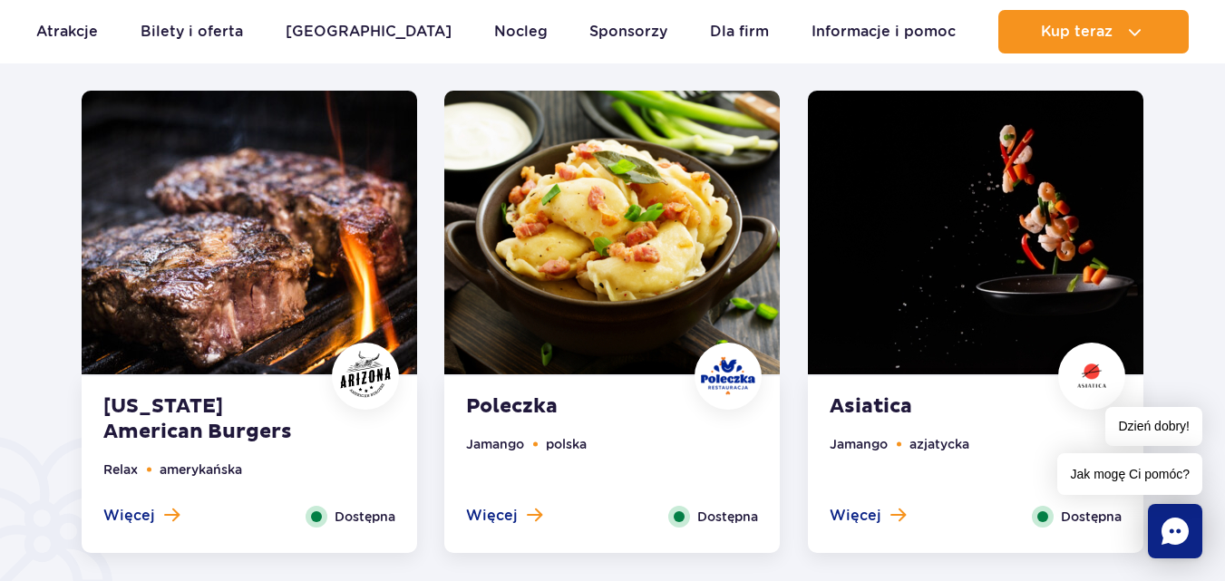
scroll to position [928, 0]
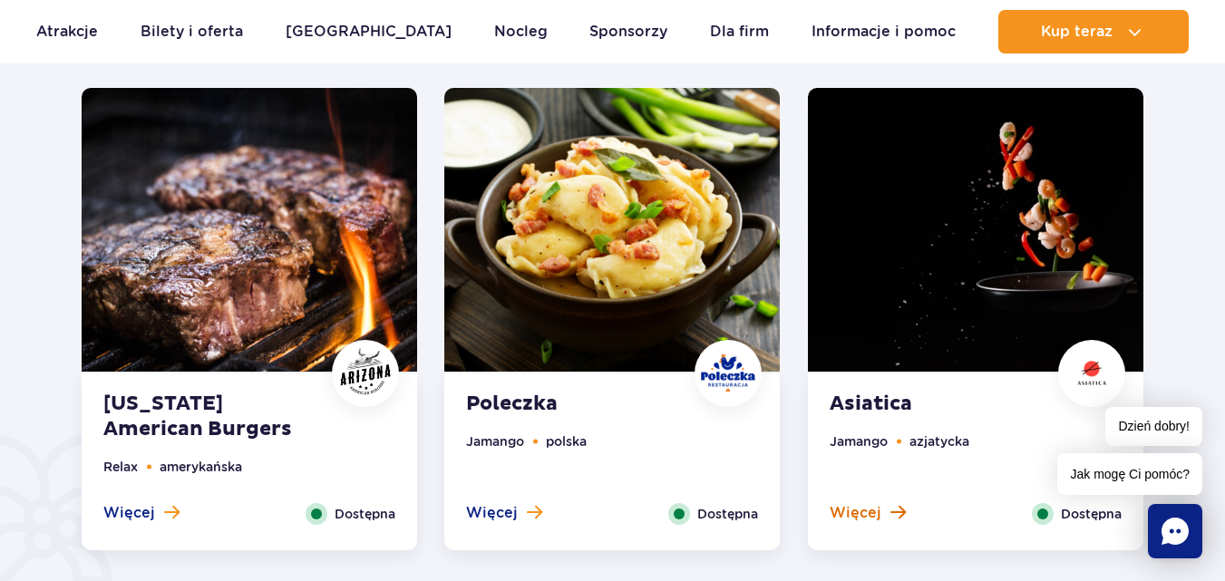
click at [865, 521] on span "Więcej" at bounding box center [856, 513] width 52 height 20
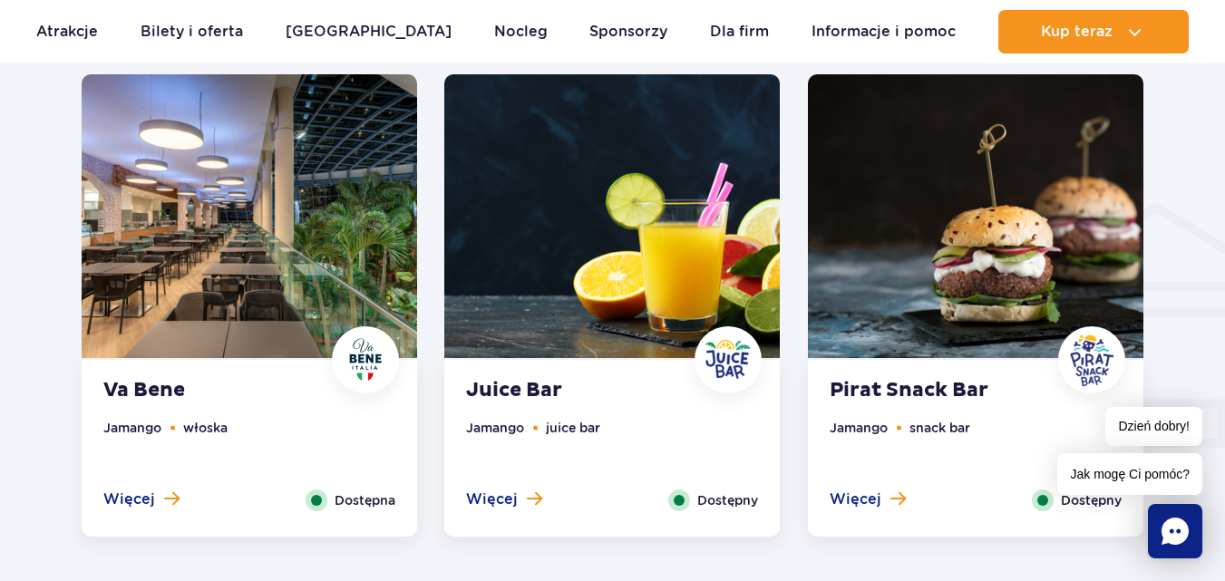
scroll to position [1991, 0]
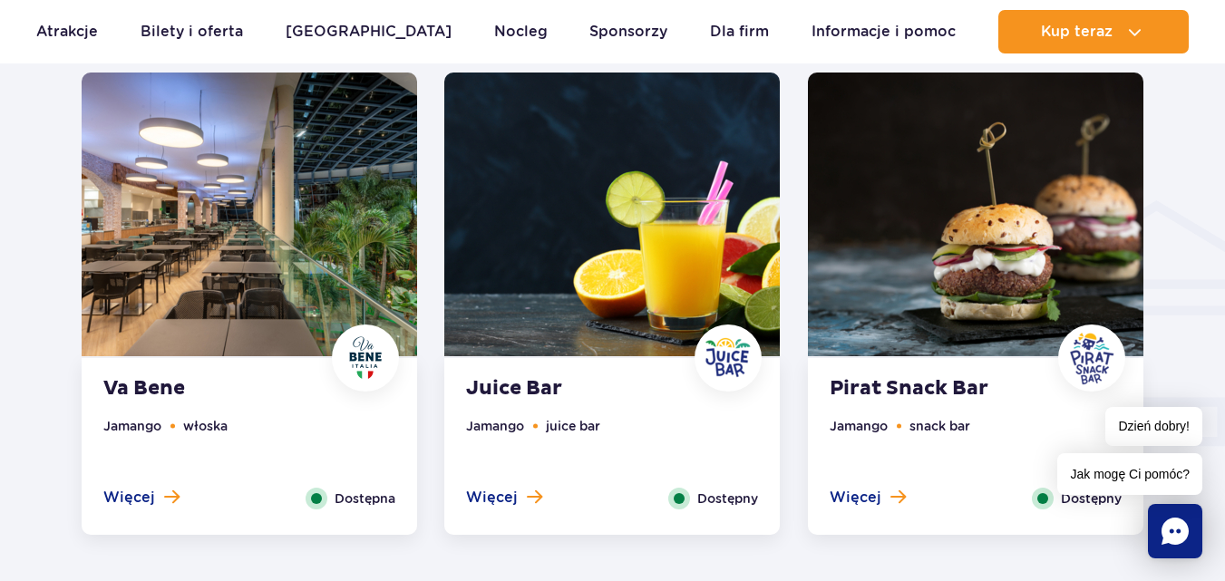
click at [842, 259] on img at bounding box center [976, 215] width 336 height 284
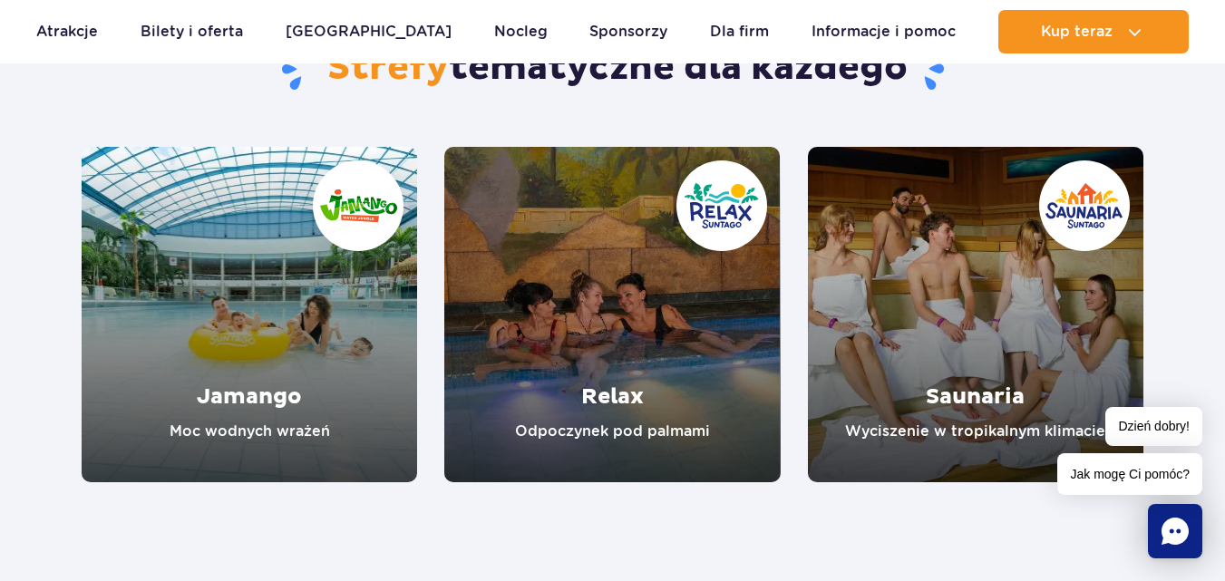
scroll to position [3832, 0]
